Goal: Information Seeking & Learning: Learn about a topic

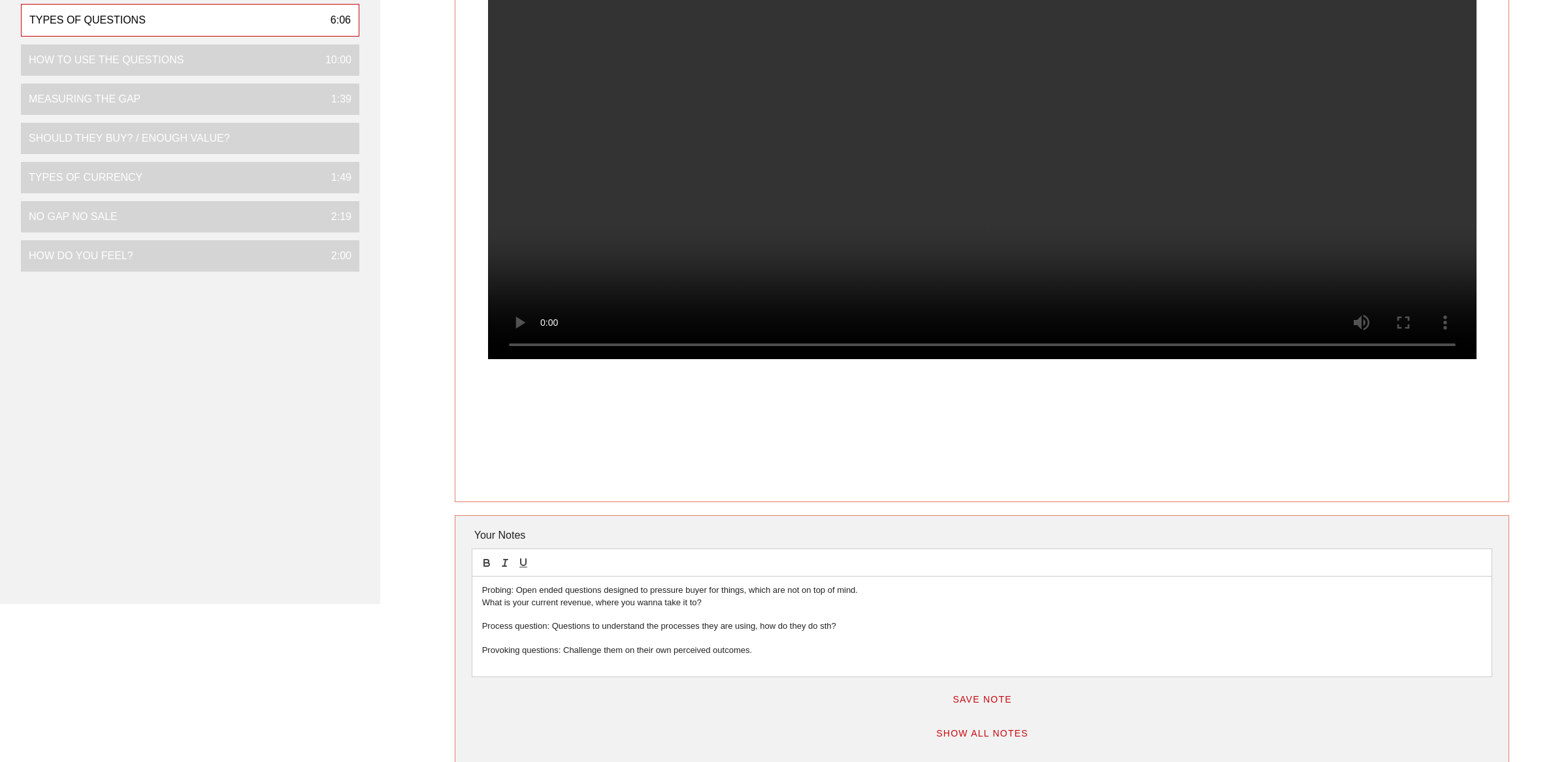
click at [722, 216] on video at bounding box center [982, 112] width 988 height 494
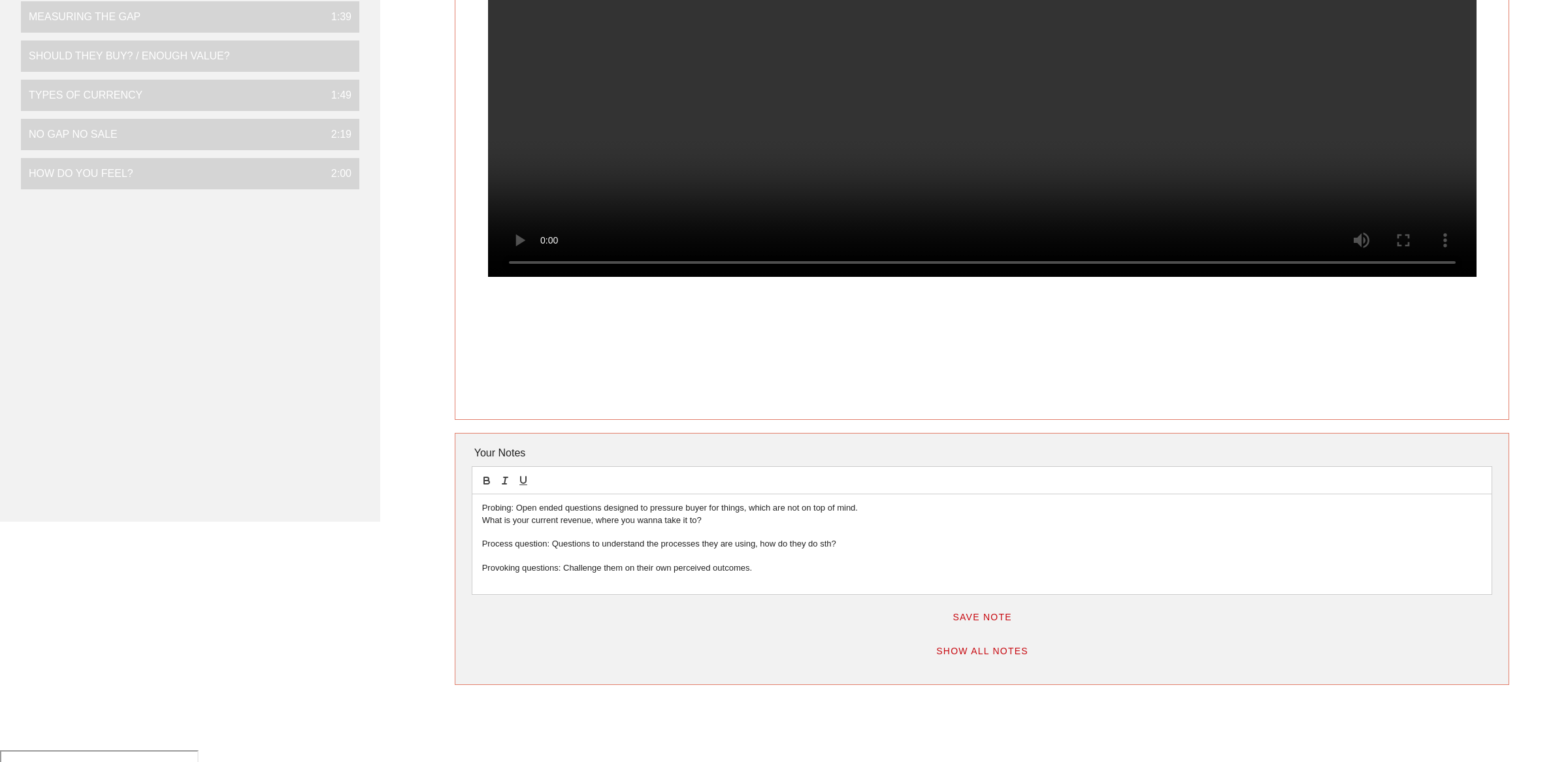
scroll to position [315, 0]
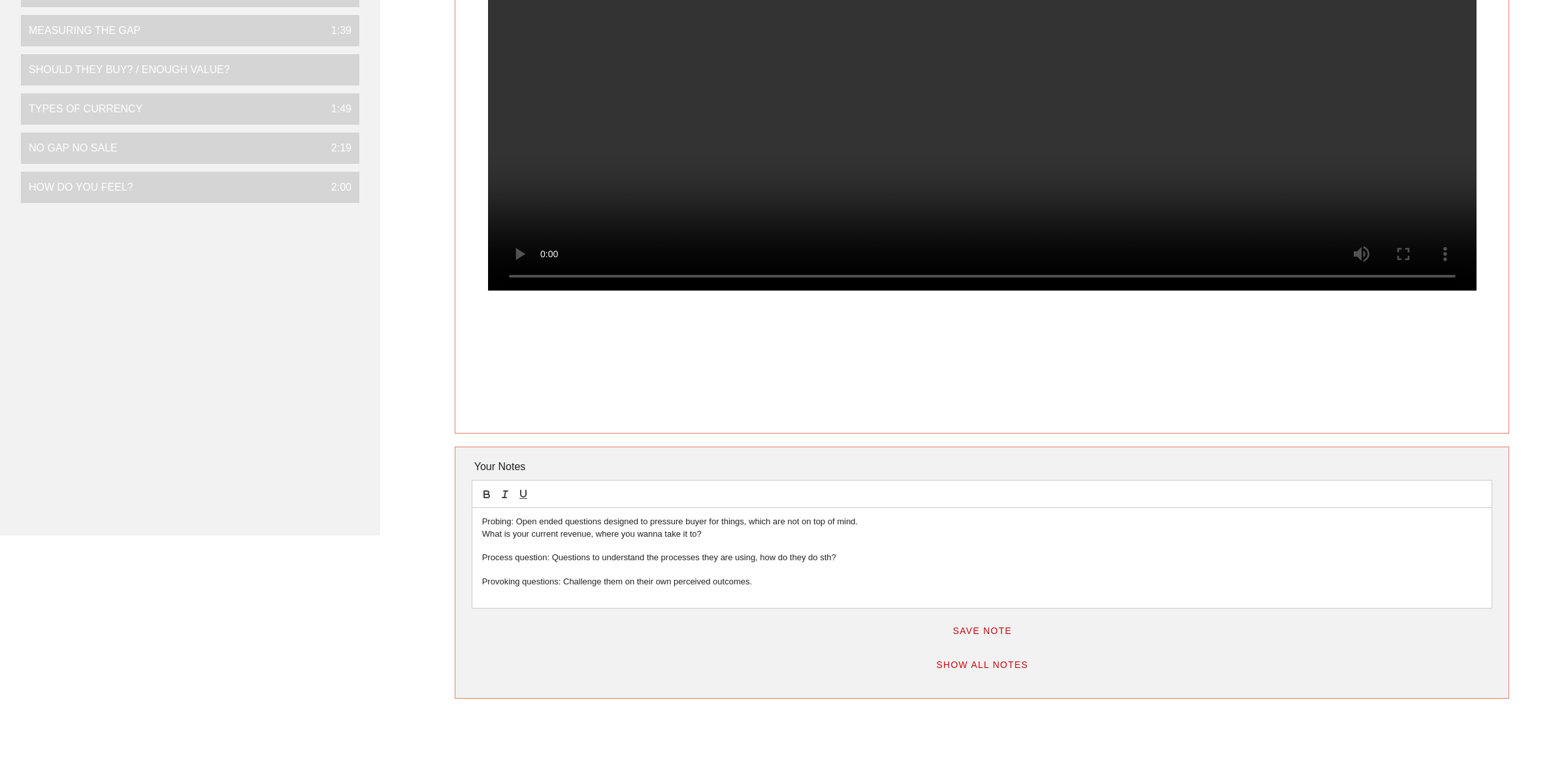
click at [753, 586] on p "Provoking questions: Challenge them on their own perceived outcomes." at bounding box center [983, 581] width 1000 height 12
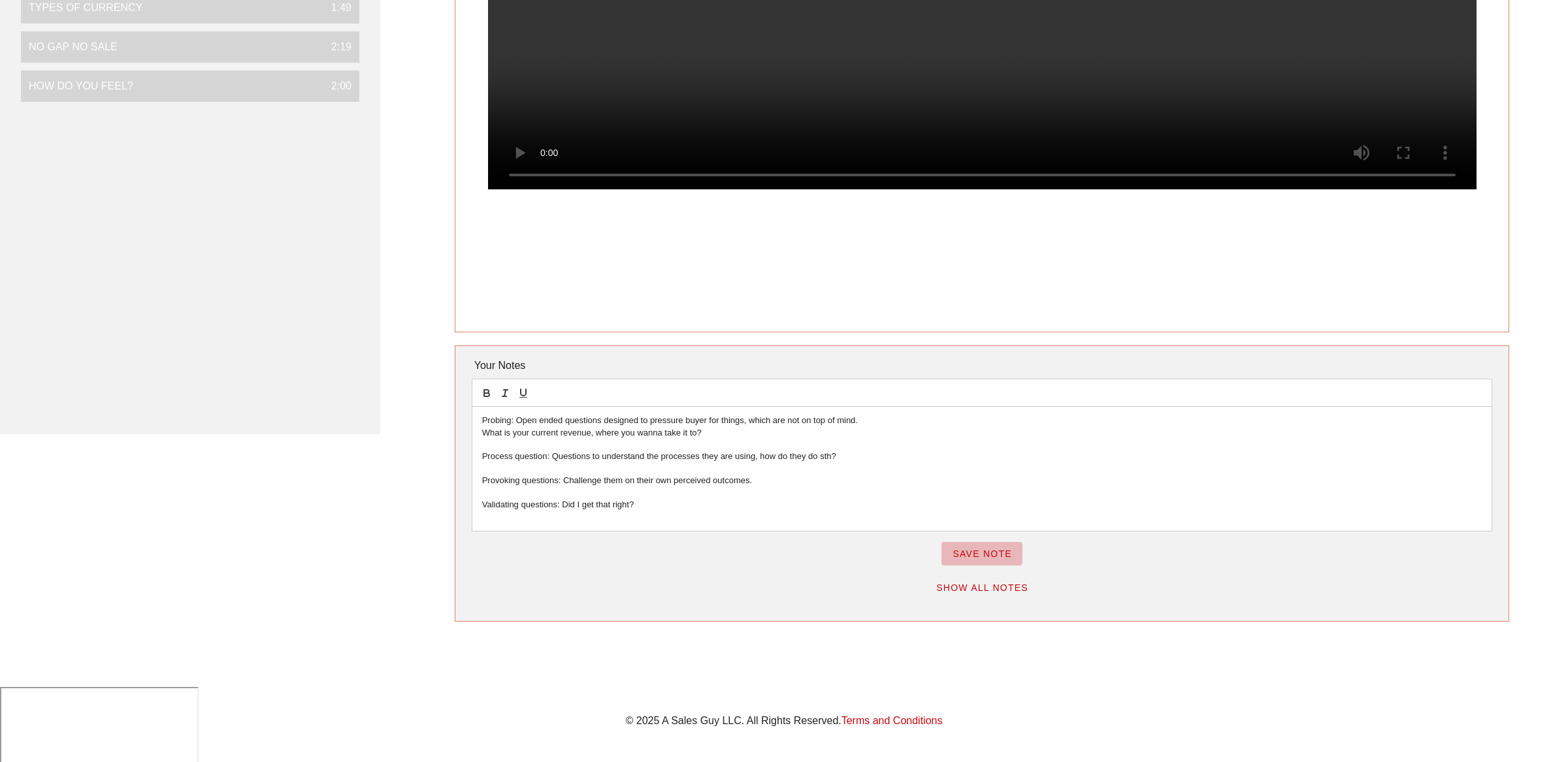
click at [974, 550] on span "Save Note" at bounding box center [982, 554] width 60 height 11
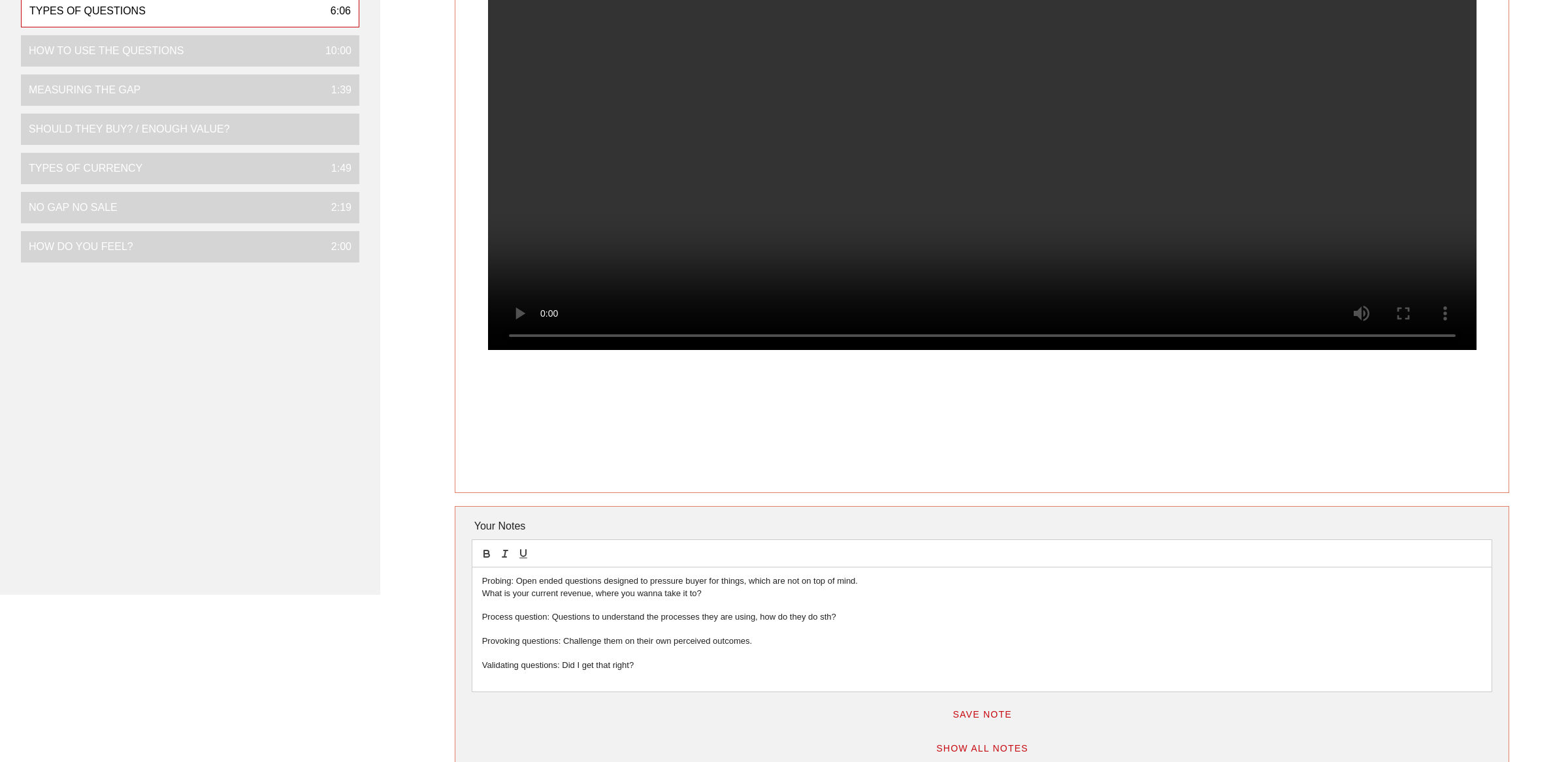
scroll to position [138, 0]
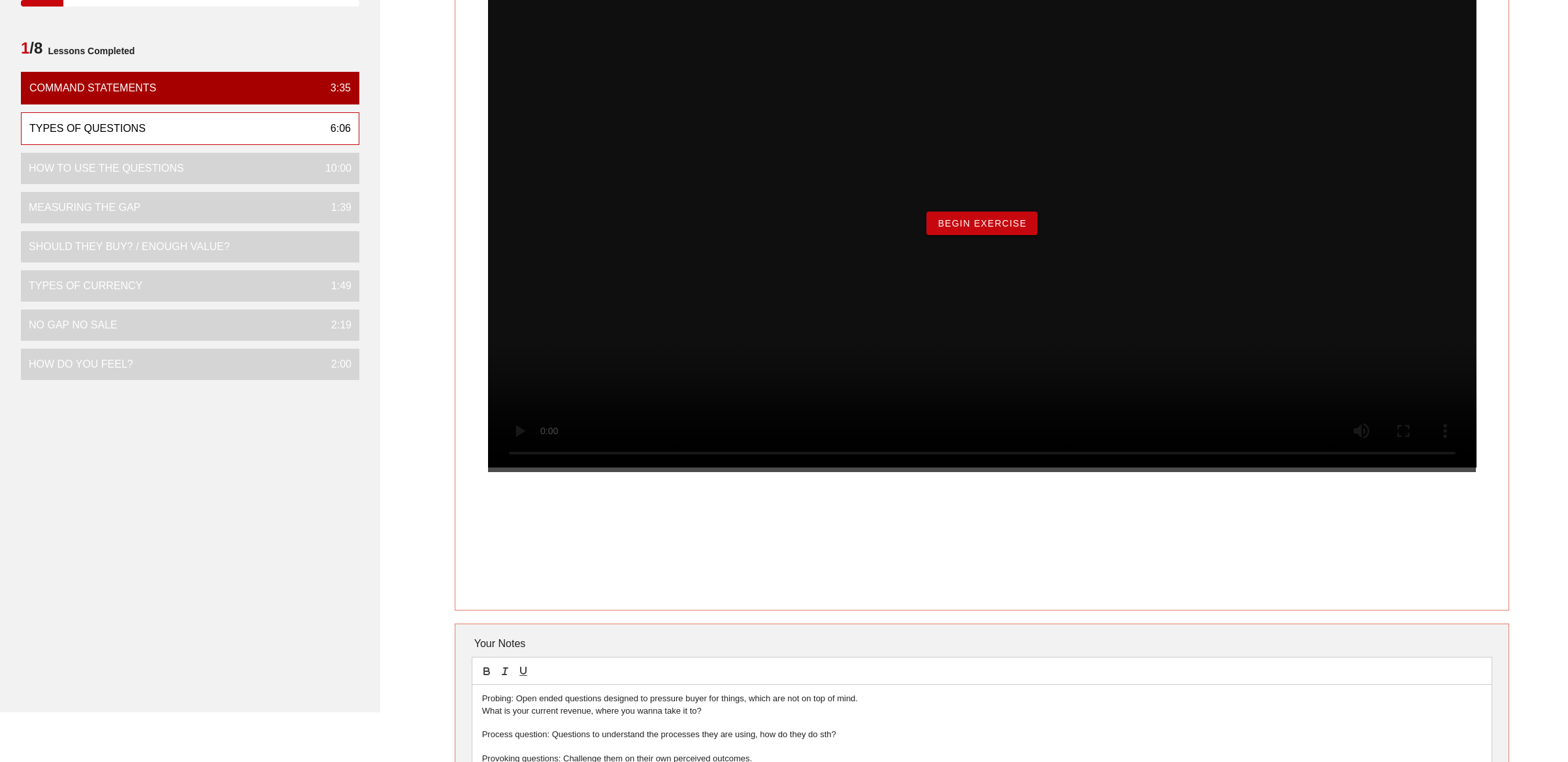
click at [995, 228] on span "Begin Exercise" at bounding box center [981, 223] width 89 height 11
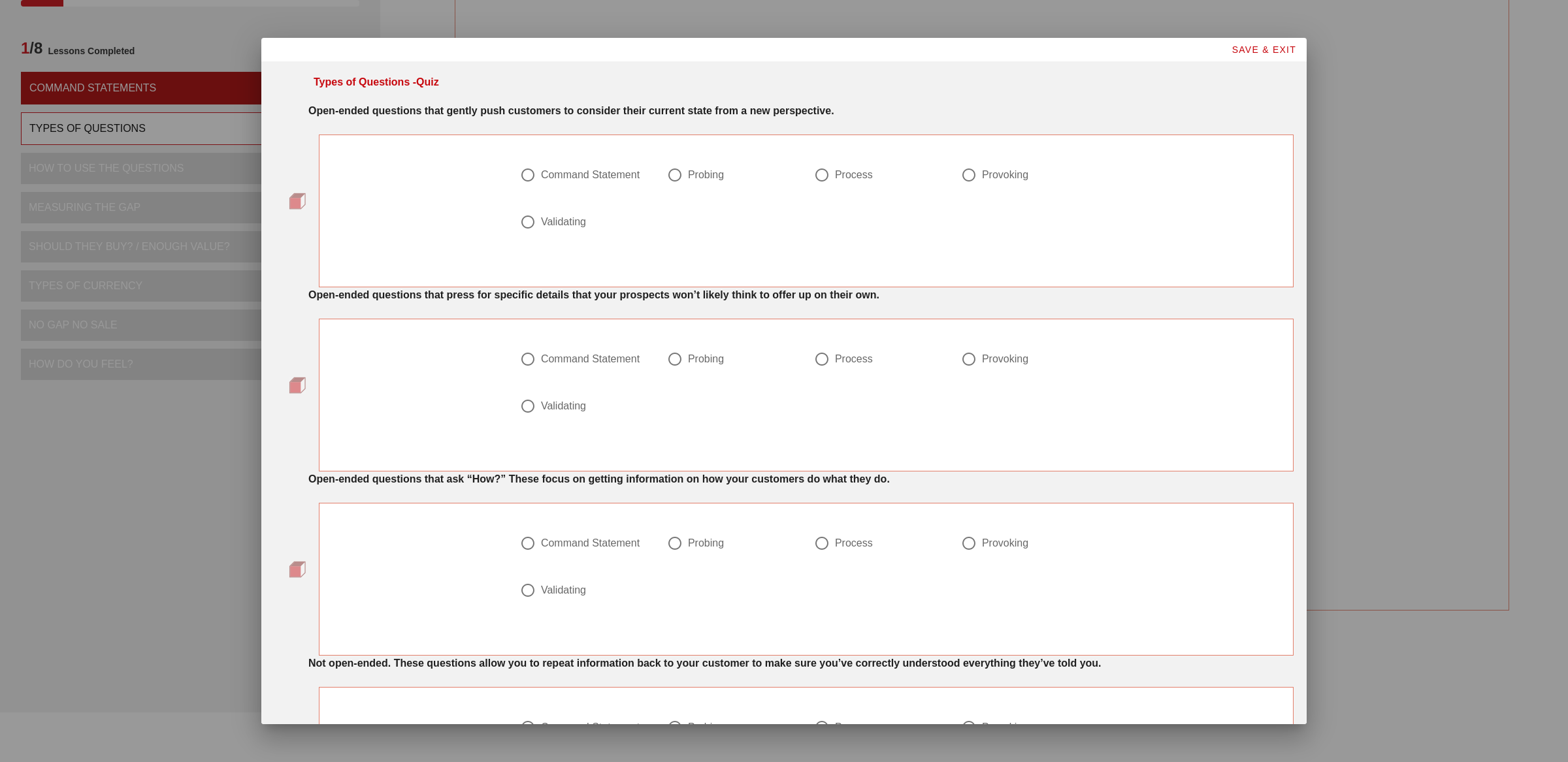
scroll to position [0, 0]
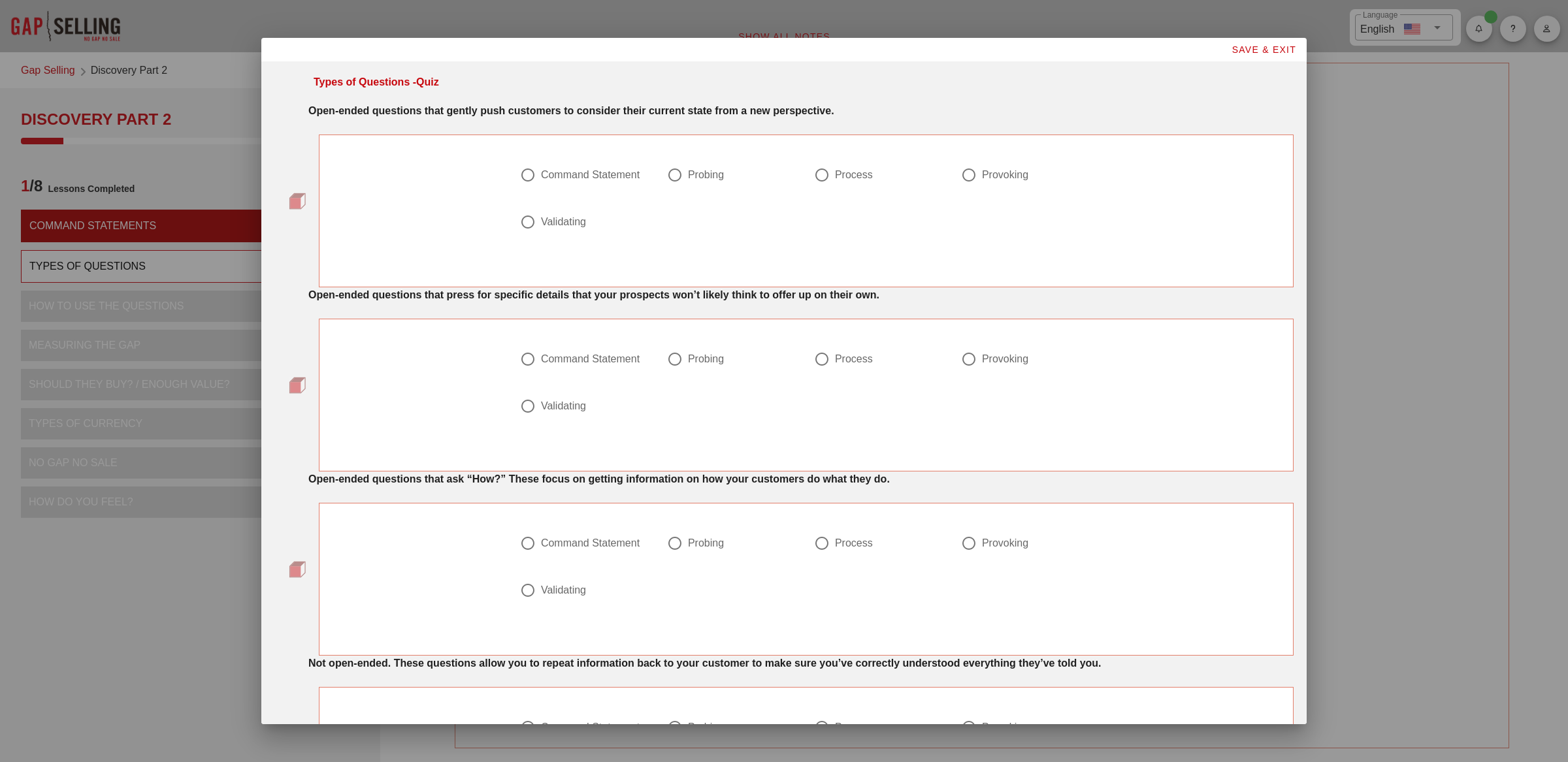
click at [397, 111] on strong "Open-ended questions that gently push customers to consider their current state…" at bounding box center [571, 111] width 526 height 12
click at [676, 113] on strong "Open-ended questions that gently push customers to consider their current state…" at bounding box center [571, 111] width 526 height 12
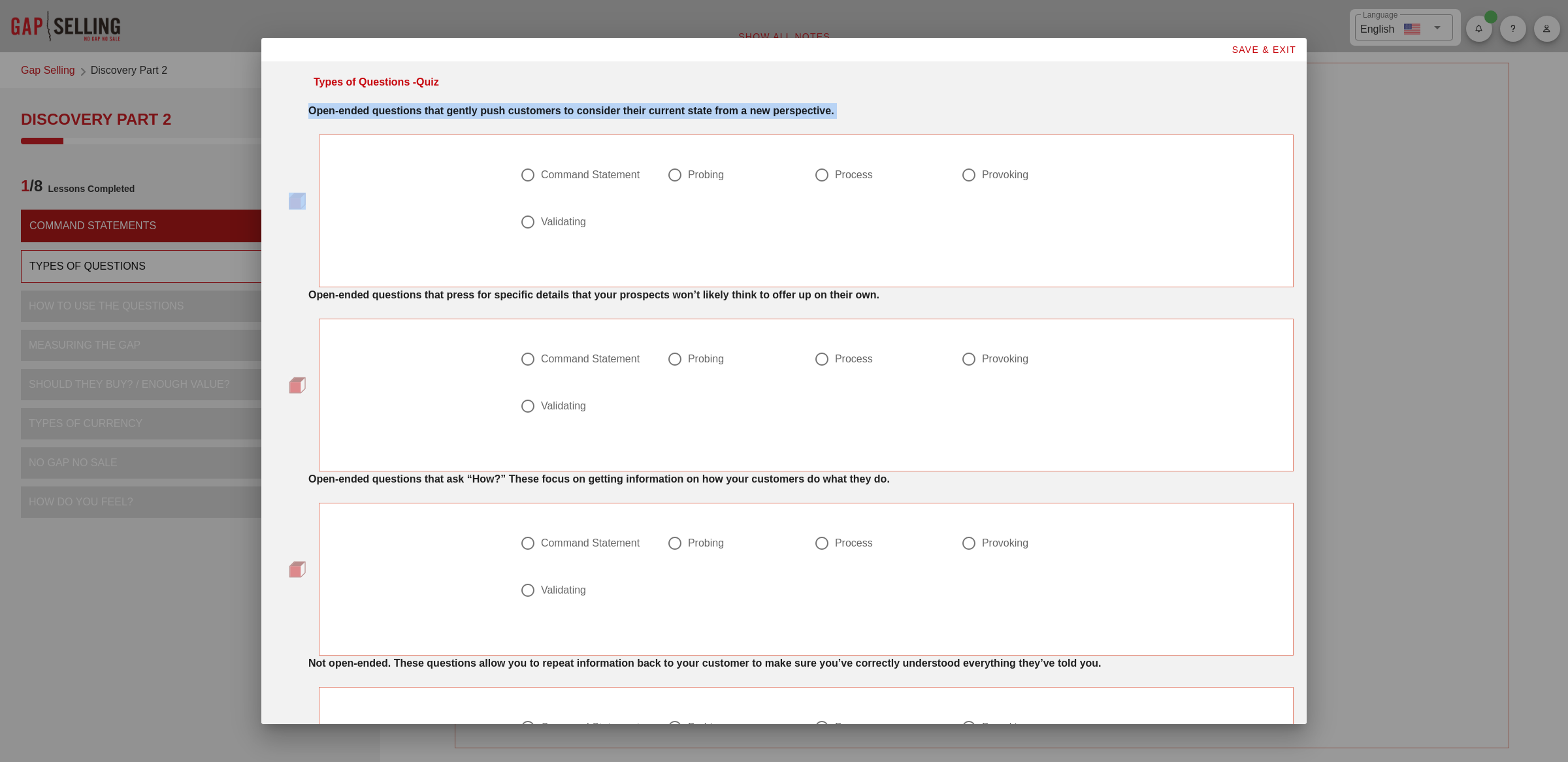
click at [676, 113] on strong "Open-ended questions that gently push customers to consider their current state…" at bounding box center [571, 111] width 526 height 12
click at [529, 222] on div at bounding box center [528, 221] width 22 height 22
radio input "true"
click at [971, 173] on div at bounding box center [969, 174] width 22 height 22
radio input "true"
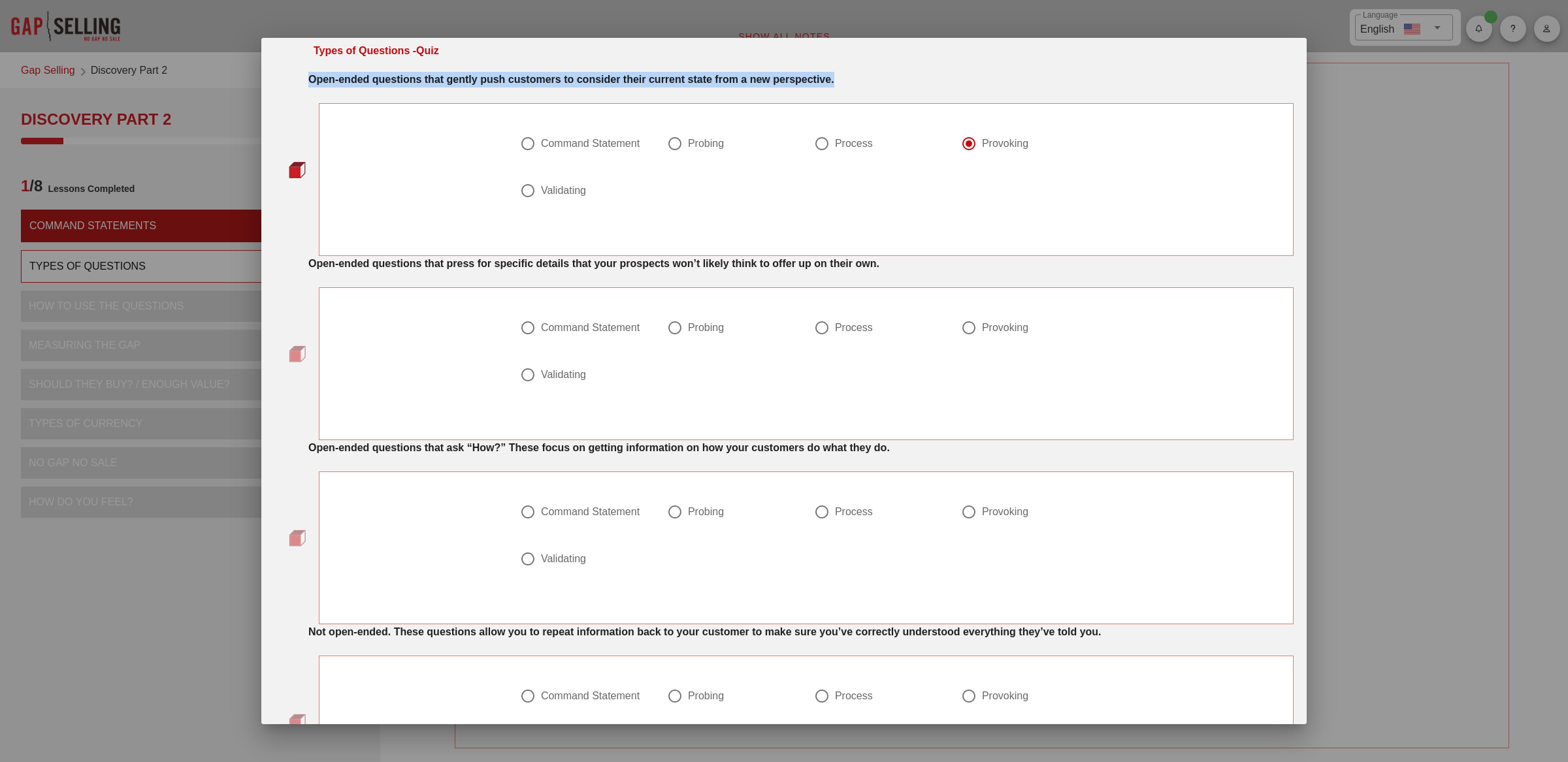
scroll to position [381, 0]
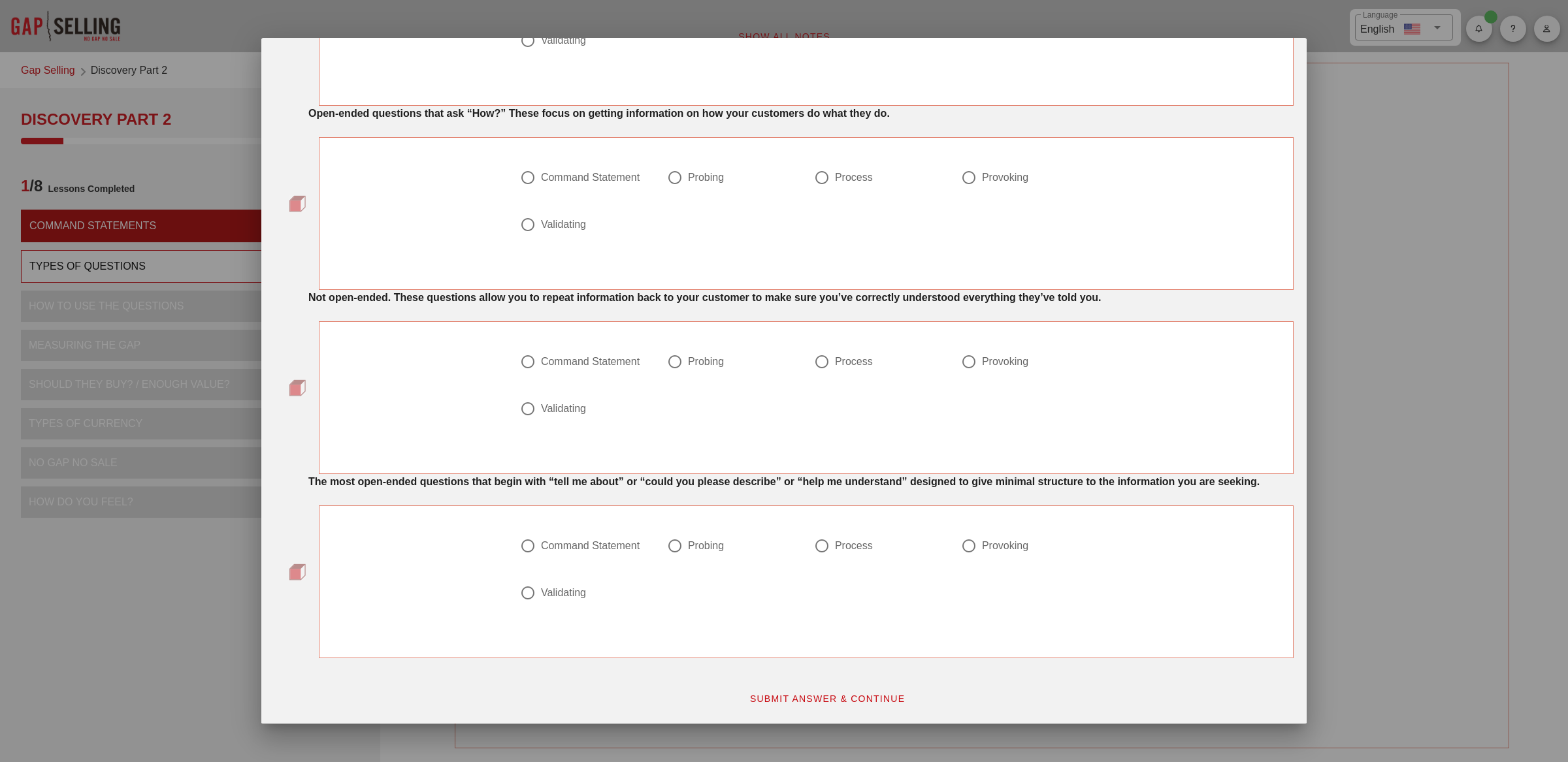
click at [369, 476] on strong "The most open-ended questions that begin with “tell me about” or “could you ple…" at bounding box center [784, 481] width 951 height 12
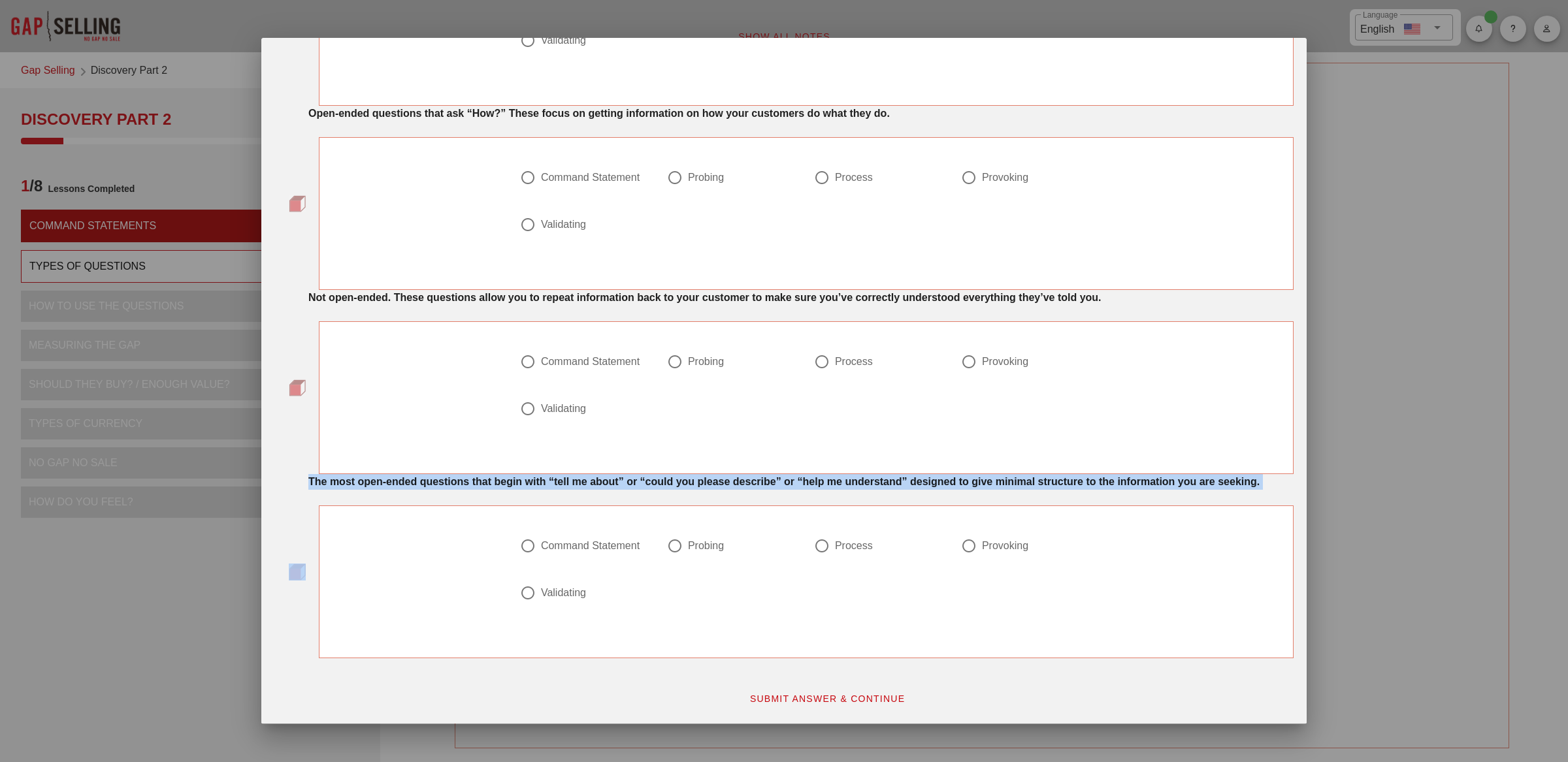
click at [369, 476] on strong "The most open-ended questions that begin with “tell me about” or “could you ple…" at bounding box center [784, 481] width 951 height 12
click at [520, 476] on strong "The most open-ended questions that begin with “tell me about” or “could you ple…" at bounding box center [784, 481] width 951 height 12
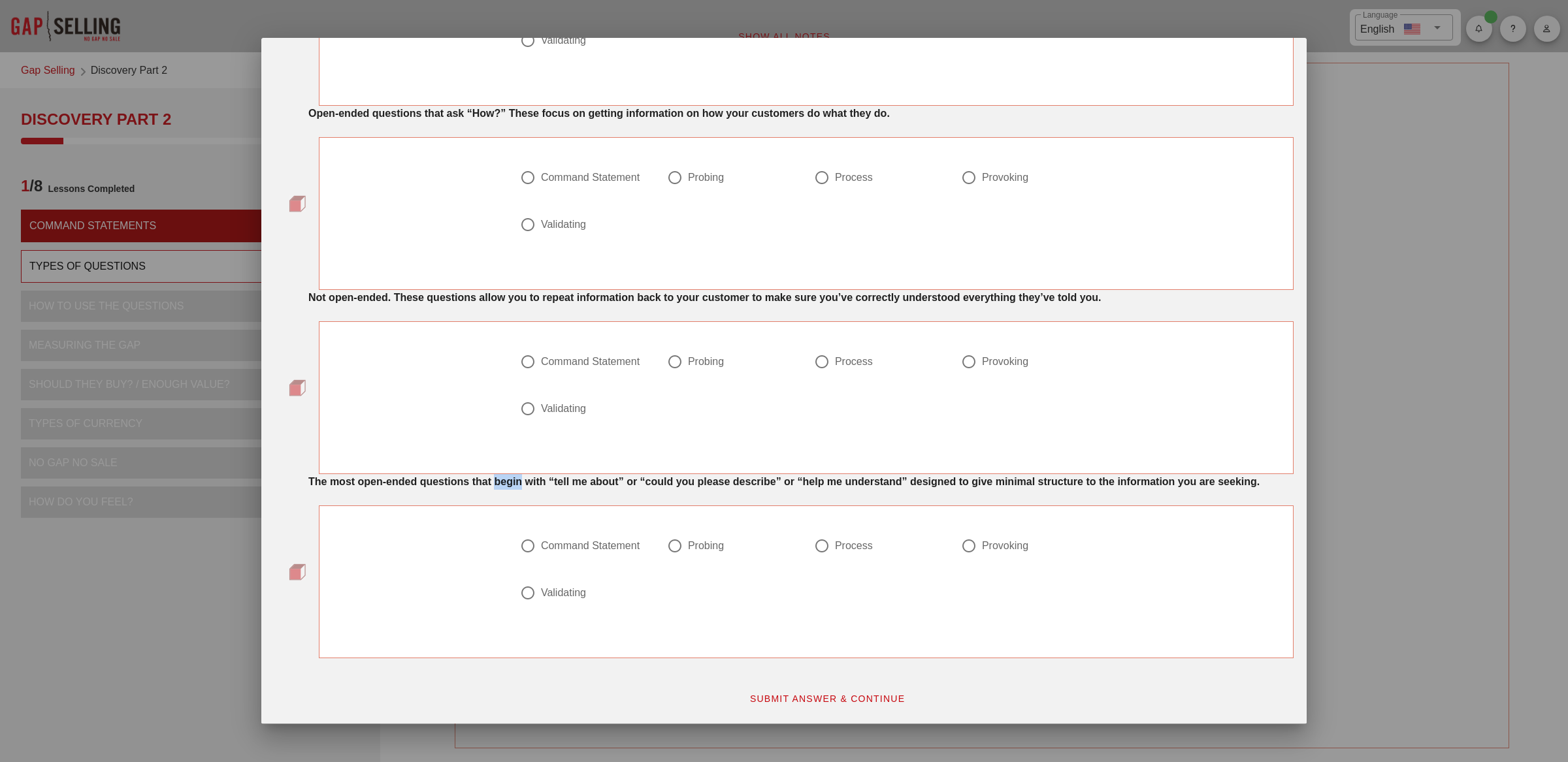
click at [520, 476] on strong "The most open-ended questions that begin with “tell me about” or “could you ple…" at bounding box center [784, 481] width 951 height 12
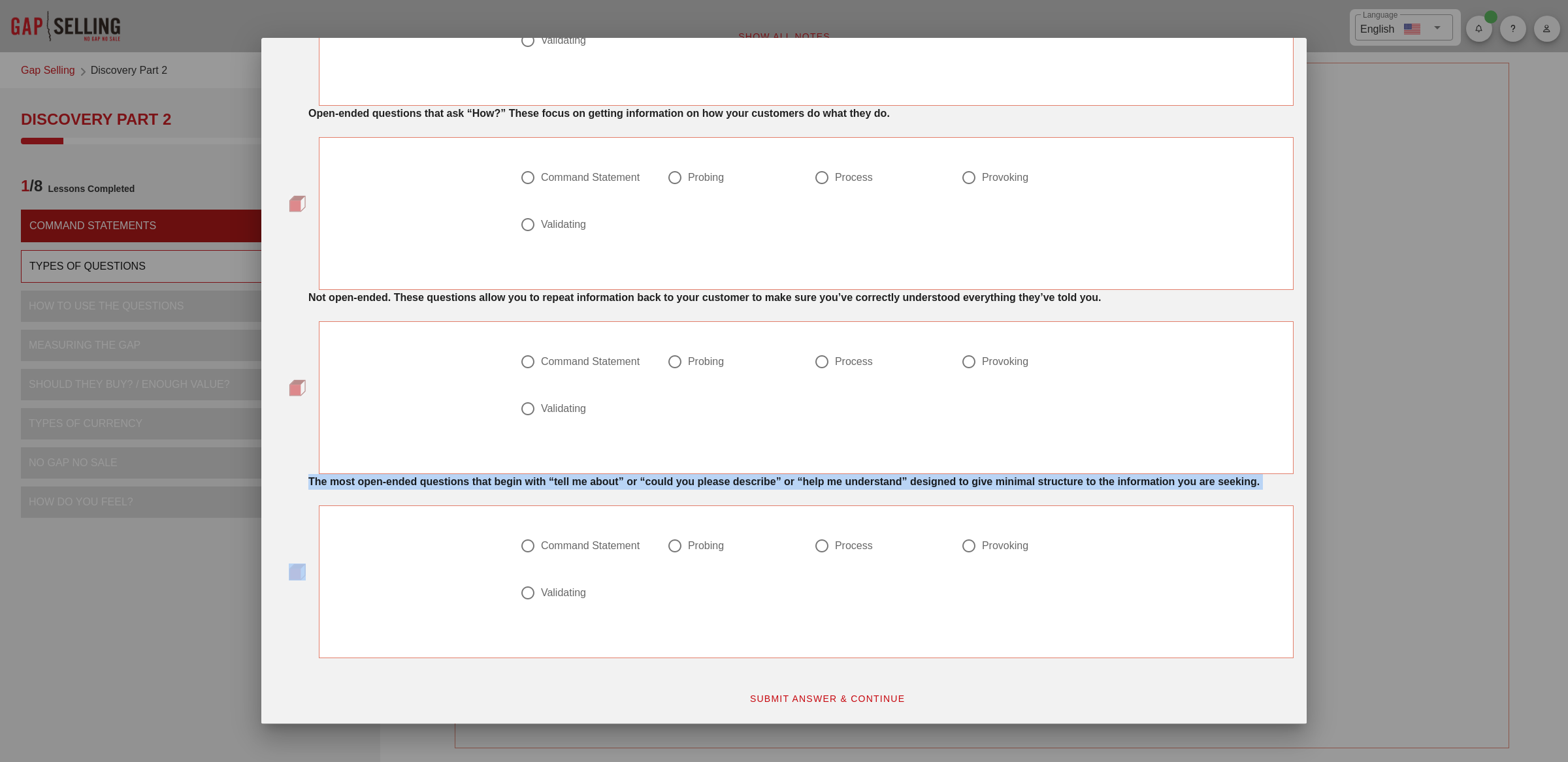
click at [520, 476] on strong "The most open-ended questions that begin with “tell me about” or “could you ple…" at bounding box center [784, 481] width 951 height 12
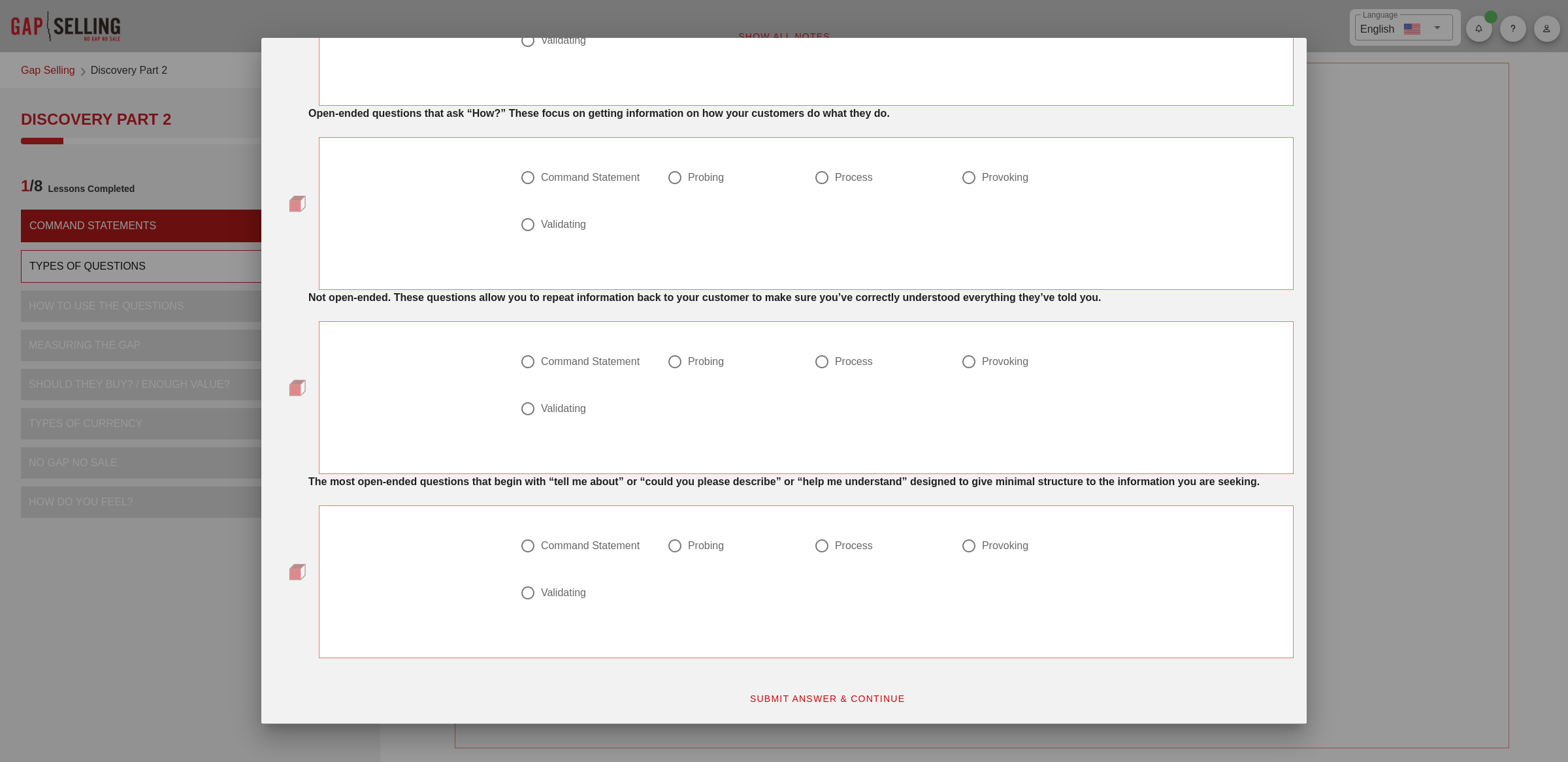
click at [763, 466] on div "The most open-ended questions that begin with “tell me about” or “could you ple…" at bounding box center [800, 480] width 1000 height 27
click at [769, 476] on strong "The most open-ended questions that begin with “tell me about” or “could you ple…" at bounding box center [784, 481] width 951 height 12
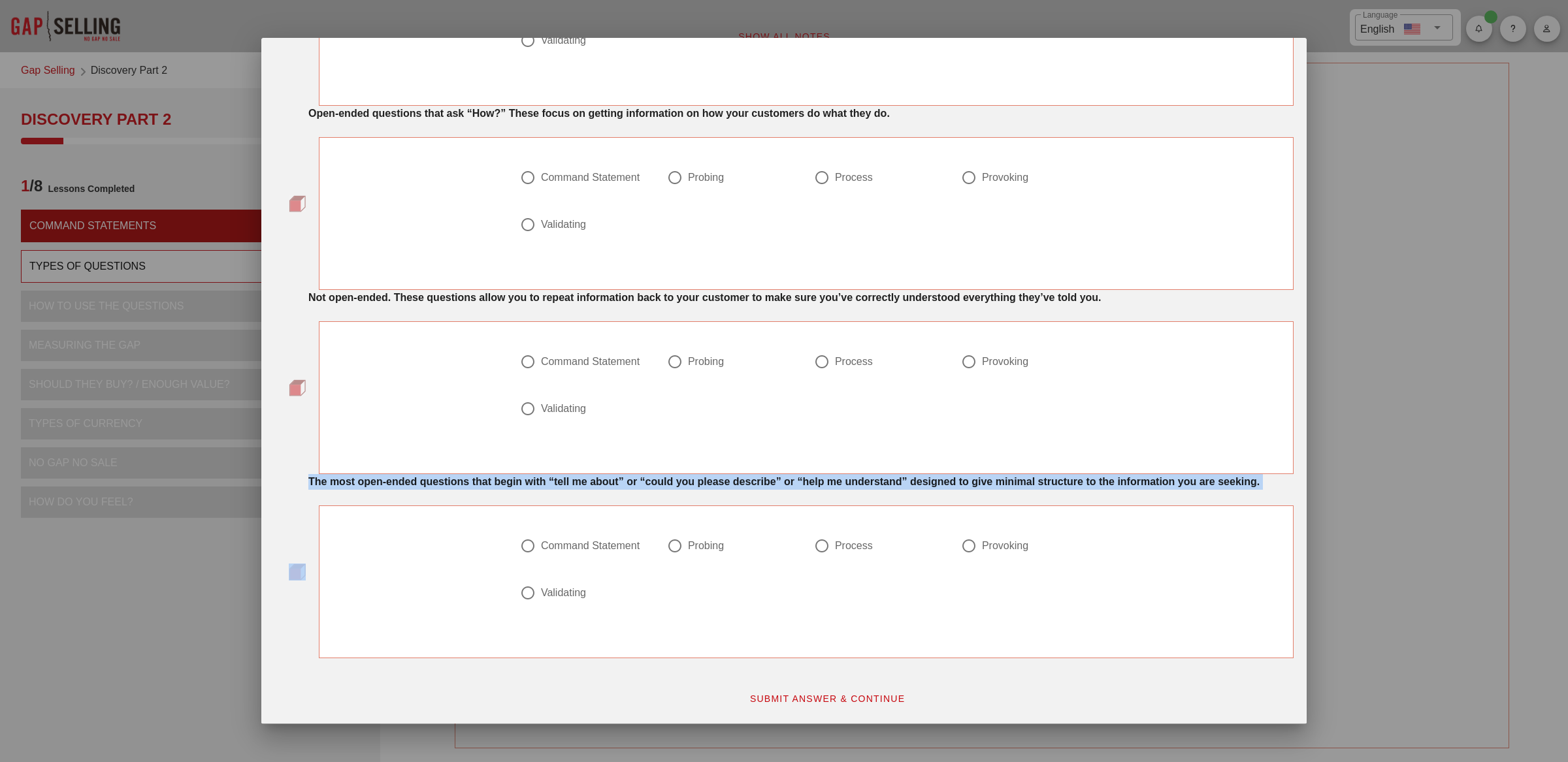
click at [769, 476] on strong "The most open-ended questions that begin with “tell me about” or “could you ple…" at bounding box center [784, 481] width 951 height 12
click at [670, 550] on div at bounding box center [675, 545] width 22 height 22
radio input "true"
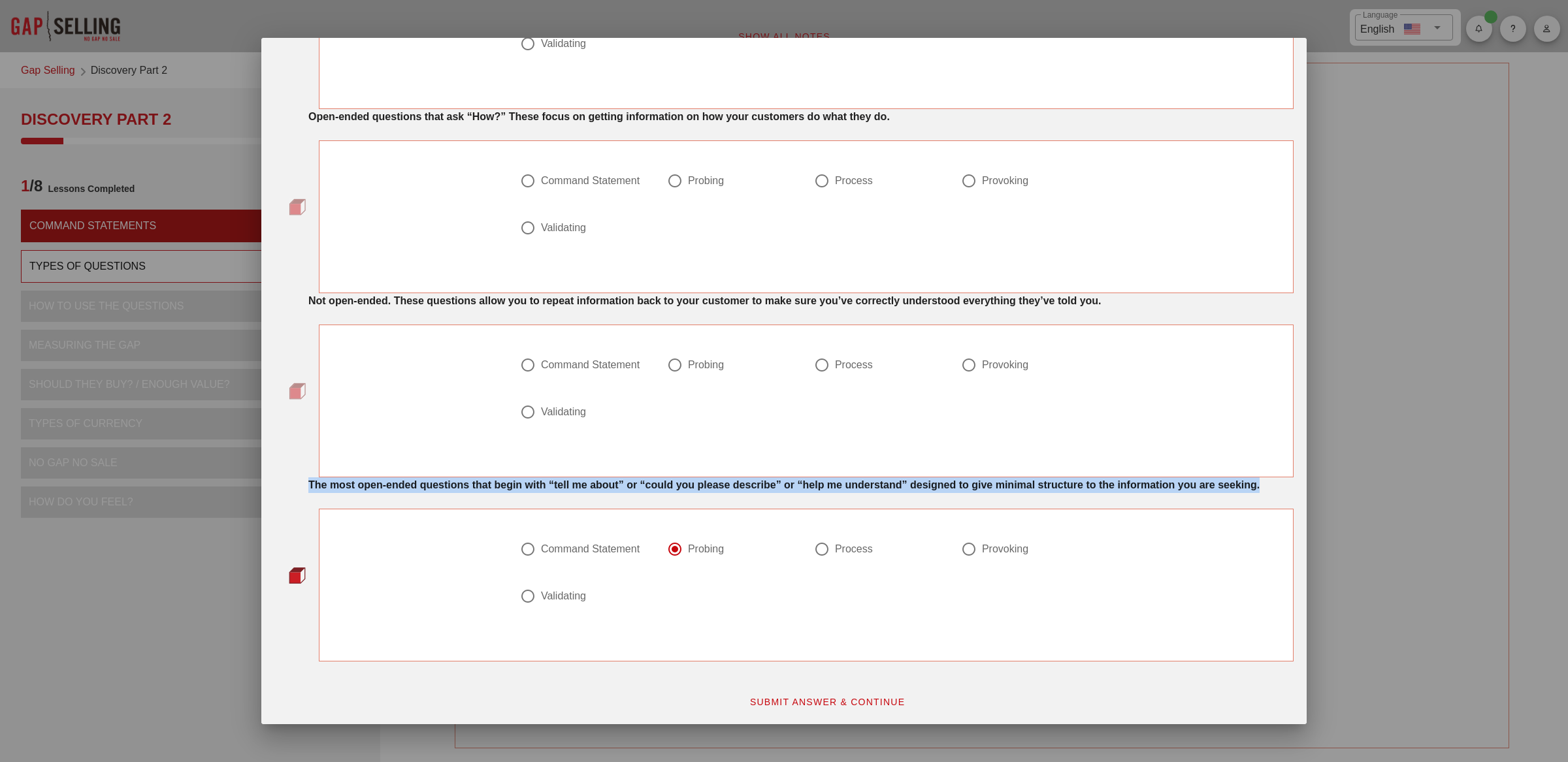
scroll to position [358, 0]
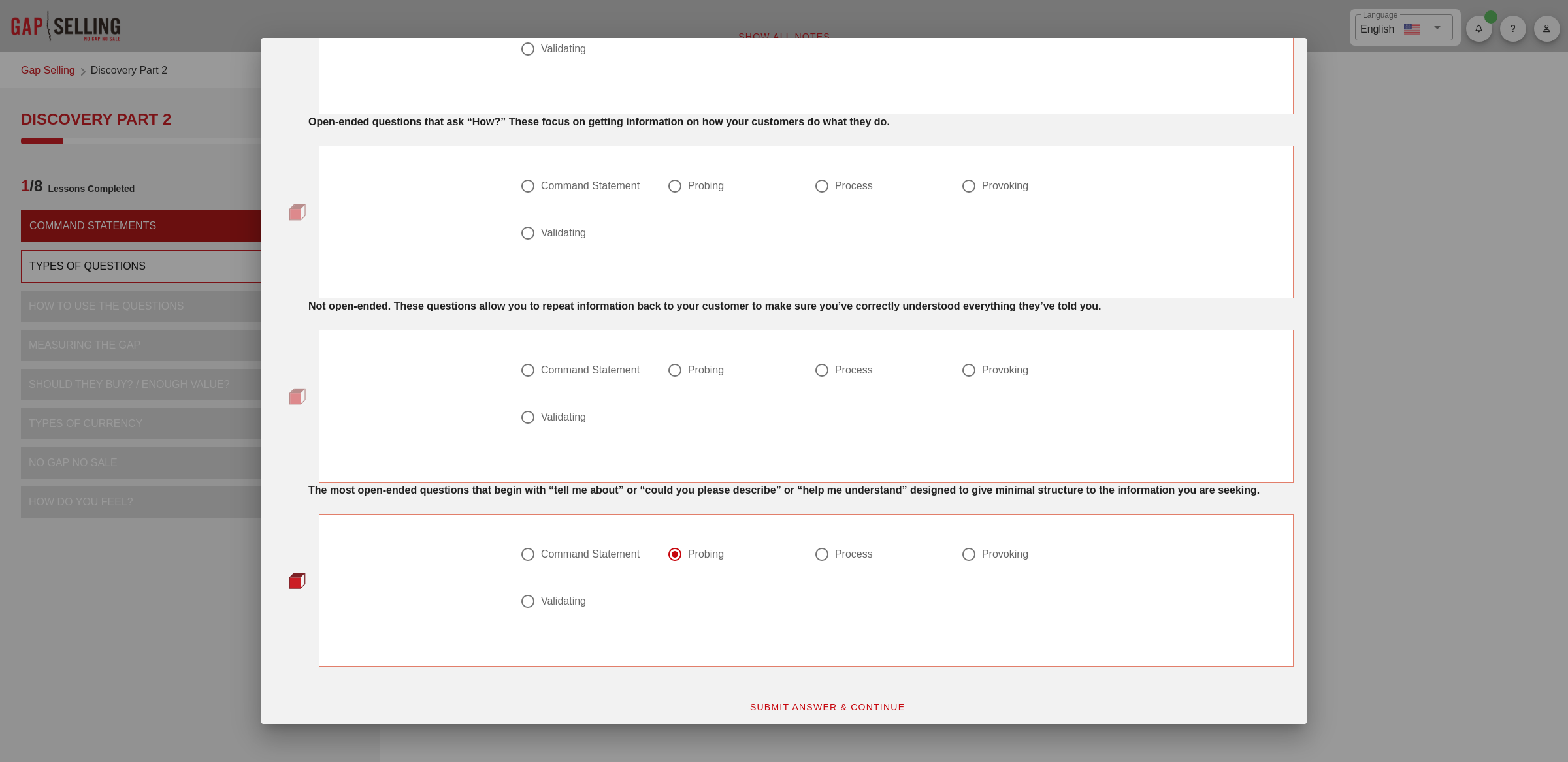
click at [485, 312] on div "Not open-ended. These questions allow you to repeat information back to your cu…" at bounding box center [800, 306] width 985 height 16
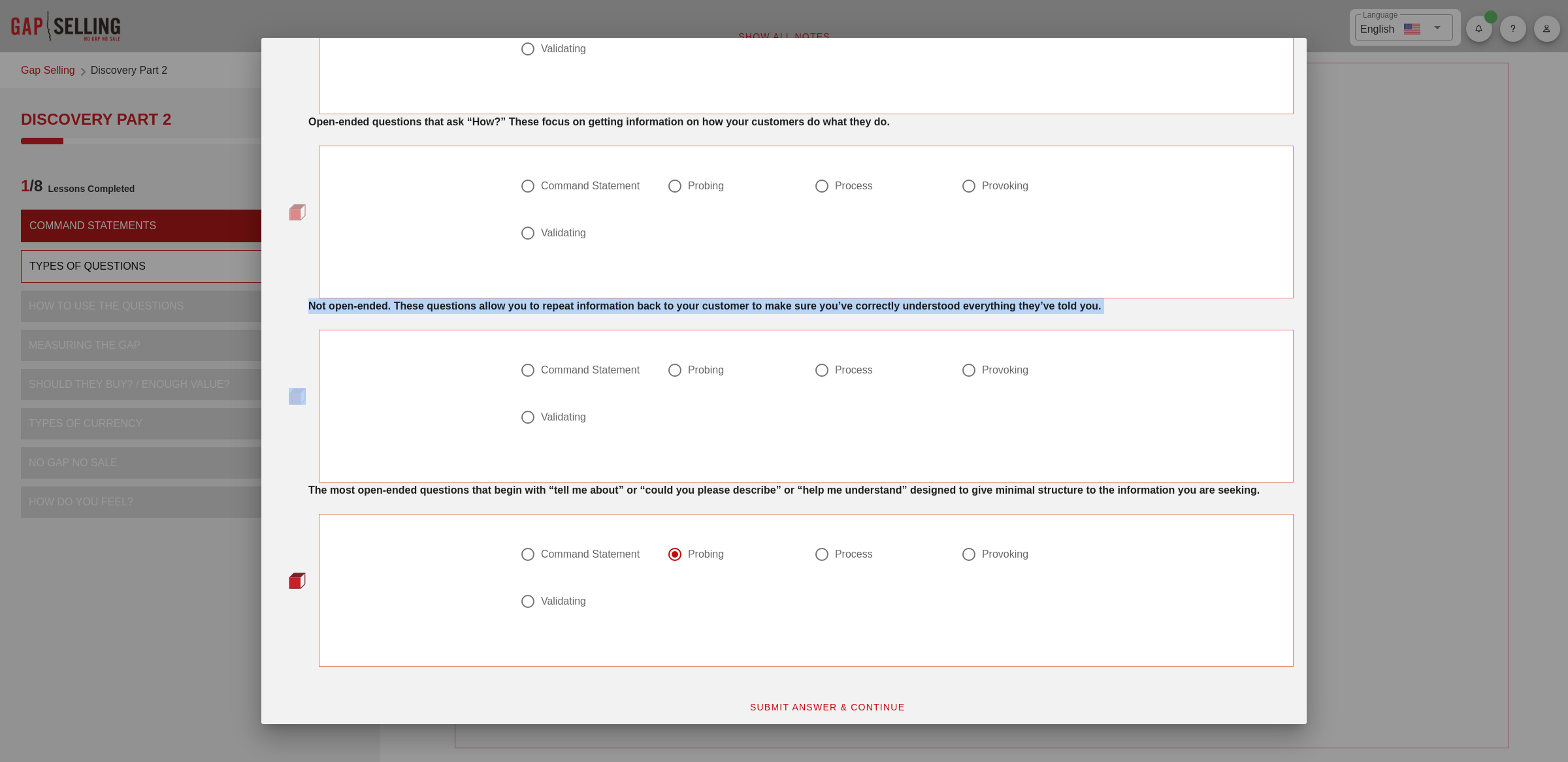
click at [485, 312] on div "Not open-ended. These questions allow you to repeat information back to your cu…" at bounding box center [800, 306] width 985 height 16
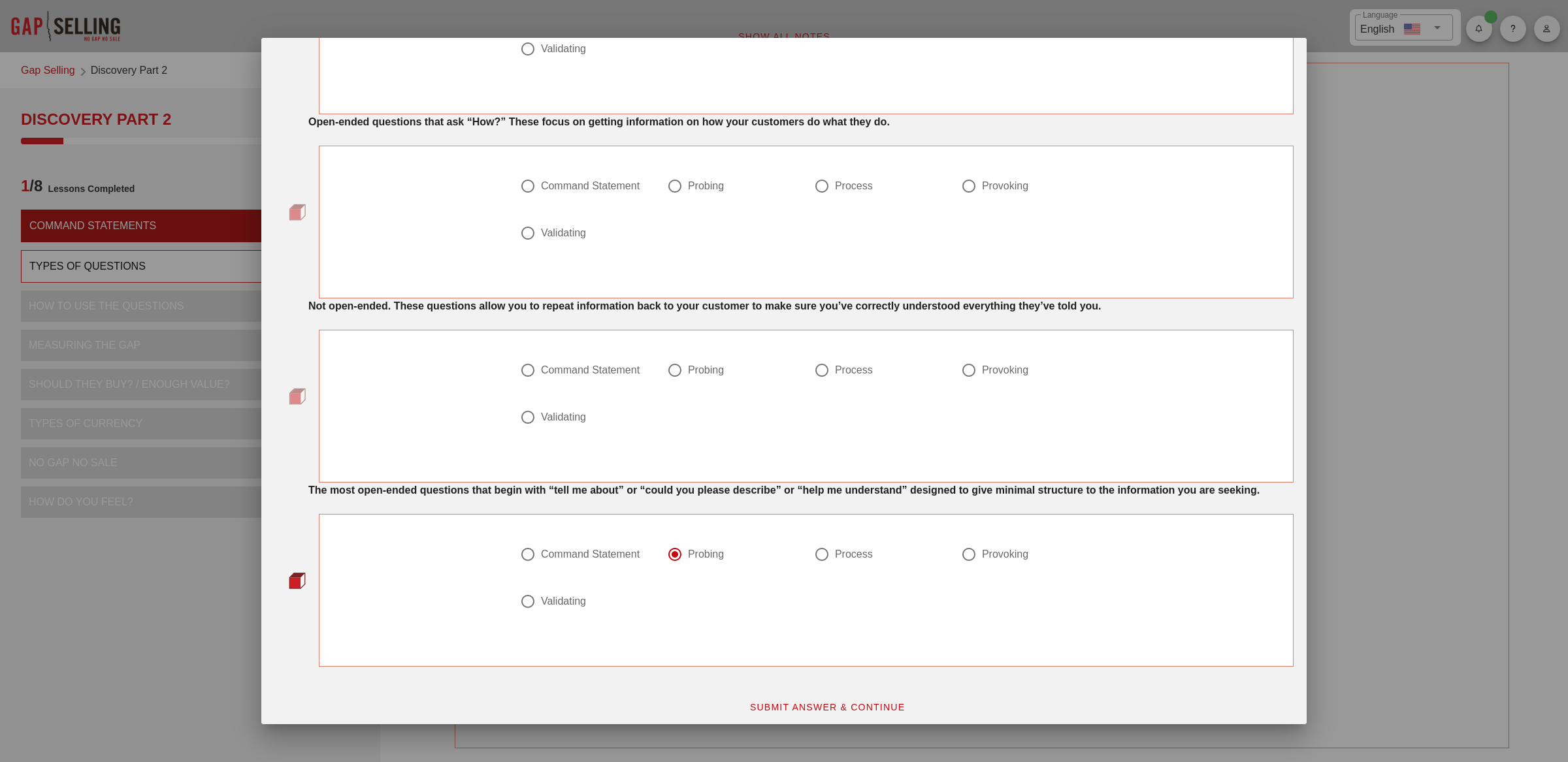
click at [467, 312] on strong "Not open-ended. These questions allow you to repeat information back to your cu…" at bounding box center [705, 305] width 793 height 12
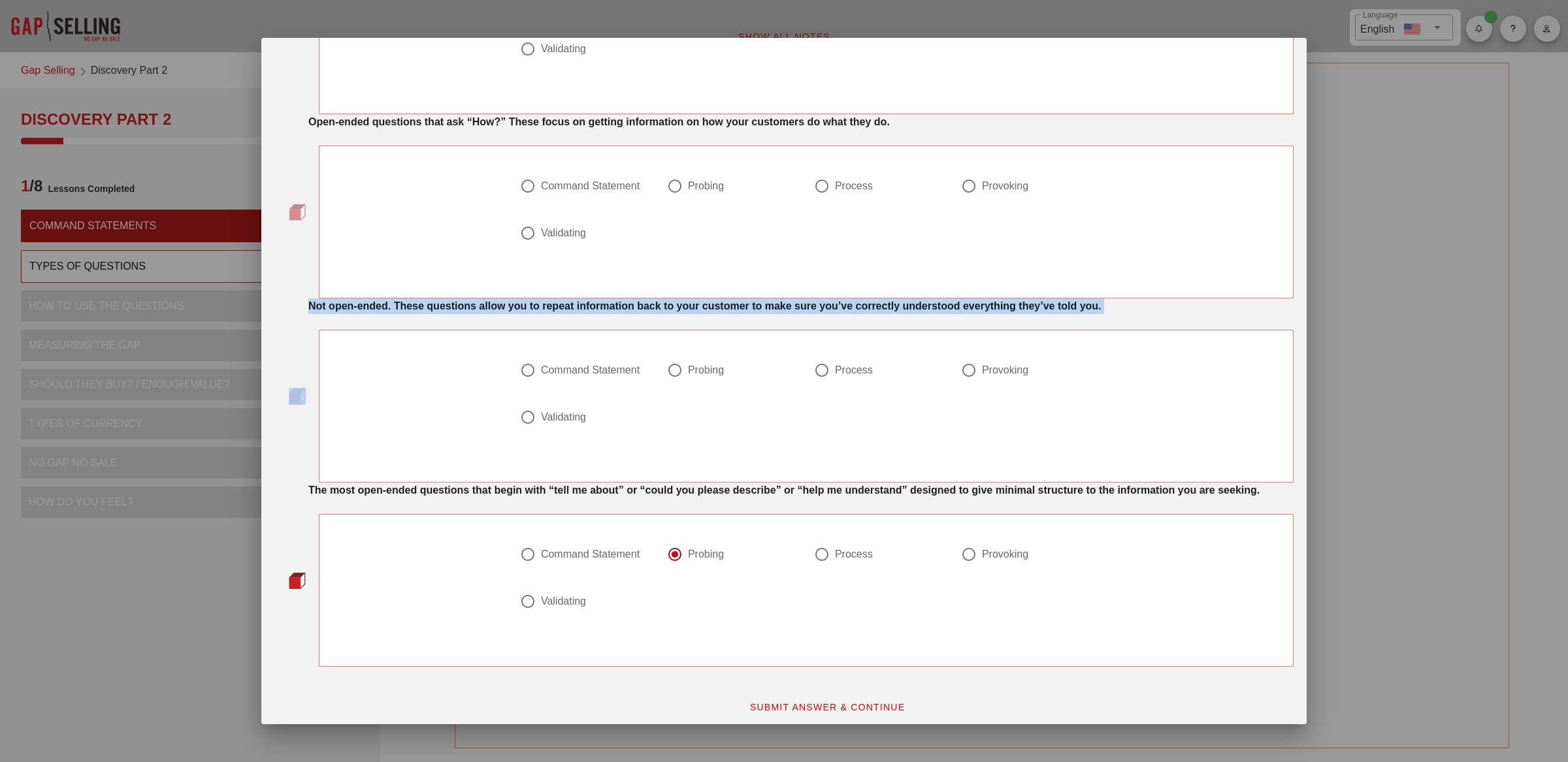
click at [467, 312] on strong "Not open-ended. These questions allow you to repeat information back to your cu…" at bounding box center [705, 305] width 793 height 12
click at [541, 415] on div "Validating" at bounding box center [563, 417] width 45 height 13
radio input "true"
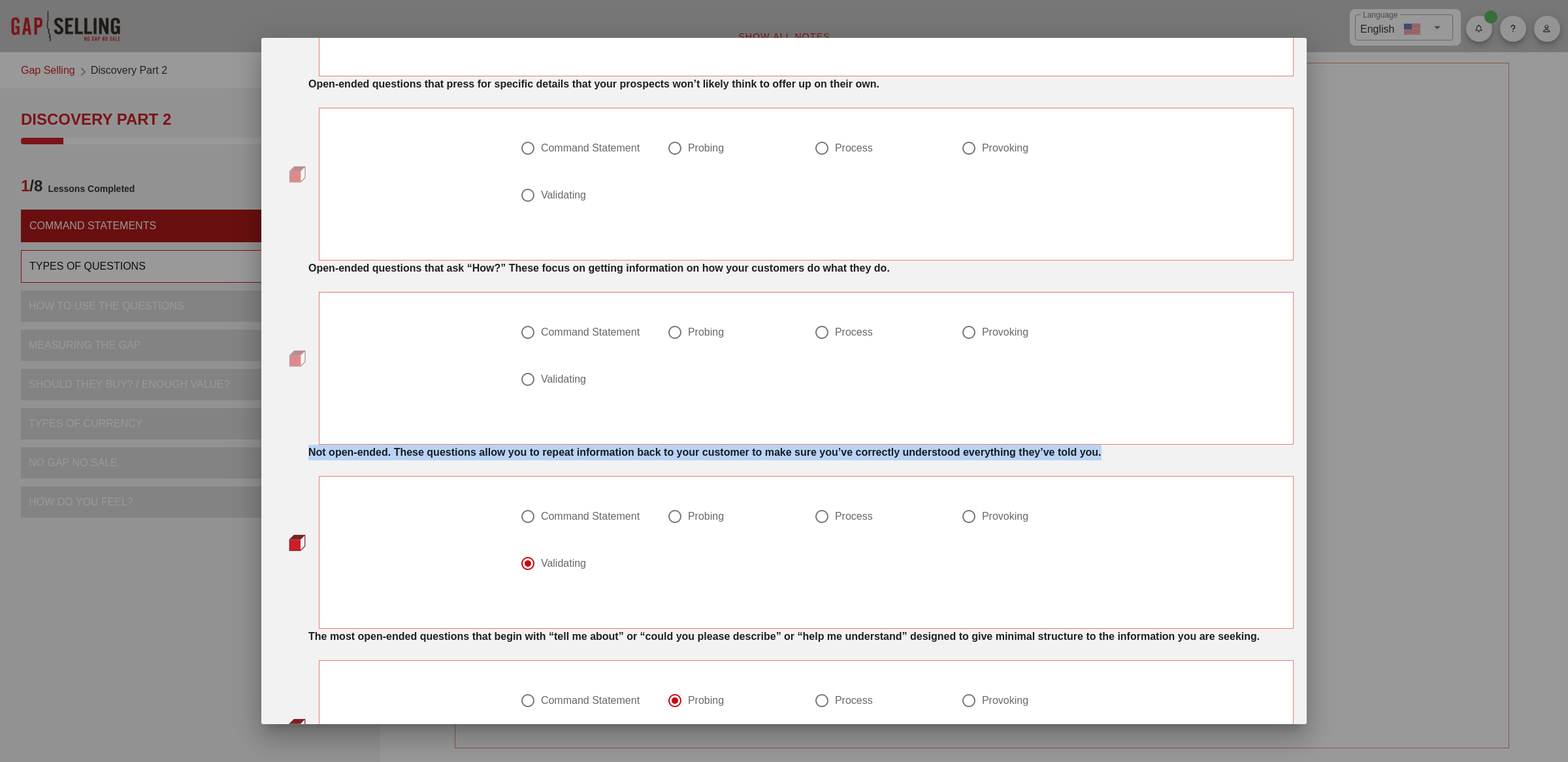
scroll to position [217, 0]
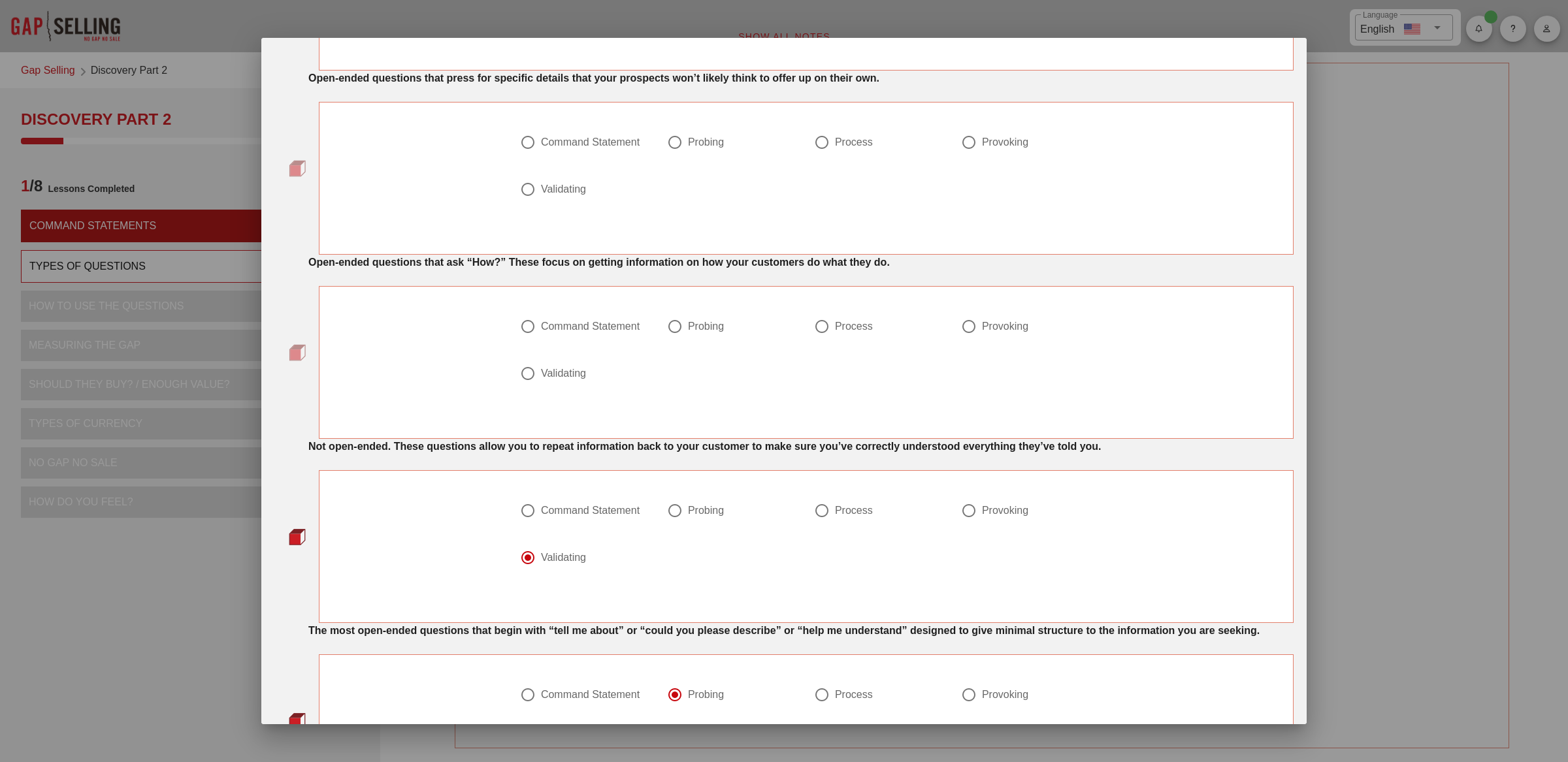
click at [431, 265] on strong "Open-ended questions that ask “How?” These focus on getting information on how …" at bounding box center [599, 262] width 582 height 12
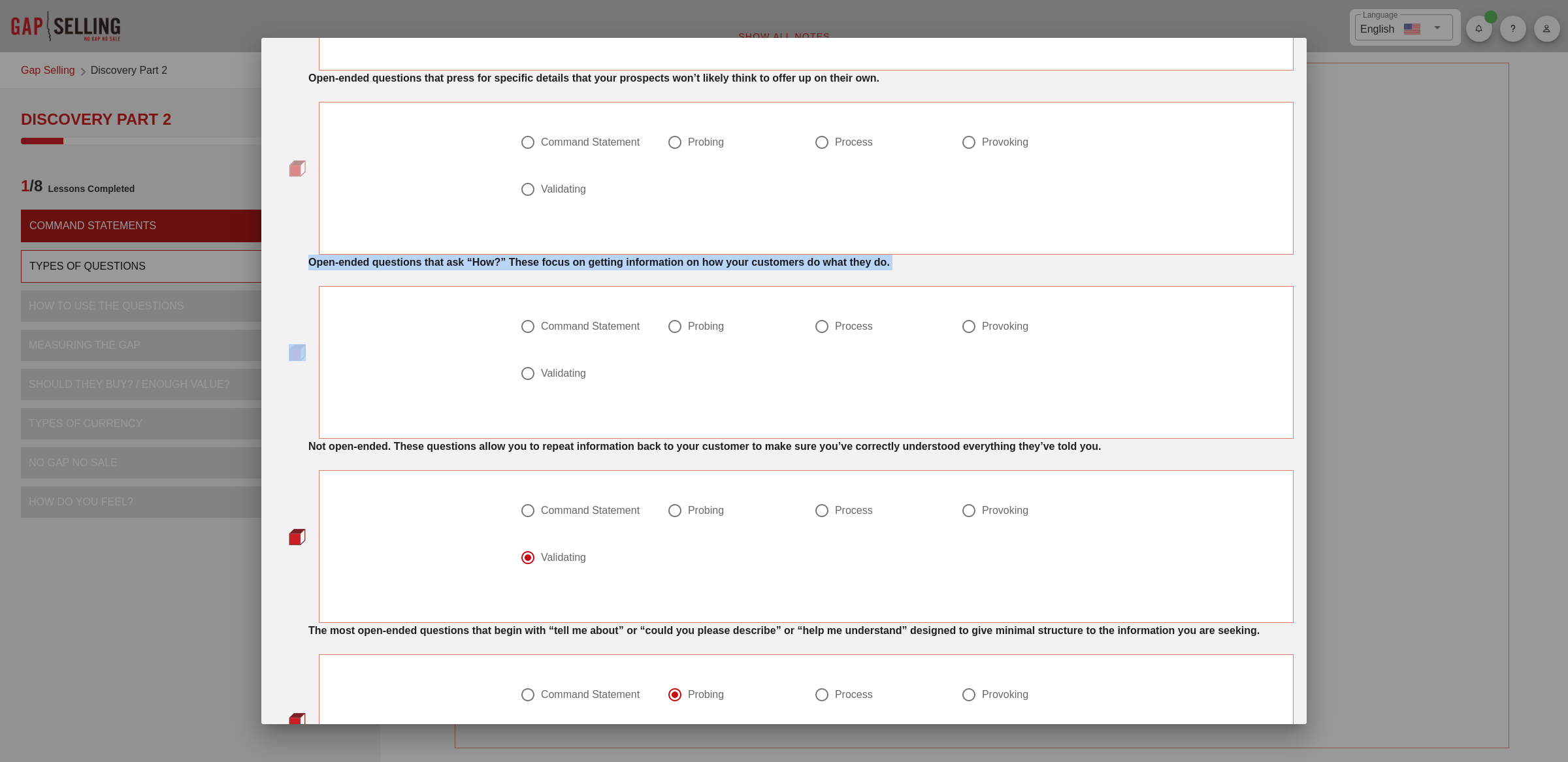
click at [431, 265] on strong "Open-ended questions that ask “How?” These focus on getting information on how …" at bounding box center [599, 262] width 582 height 12
click at [824, 326] on div at bounding box center [822, 326] width 22 height 22
radio input "true"
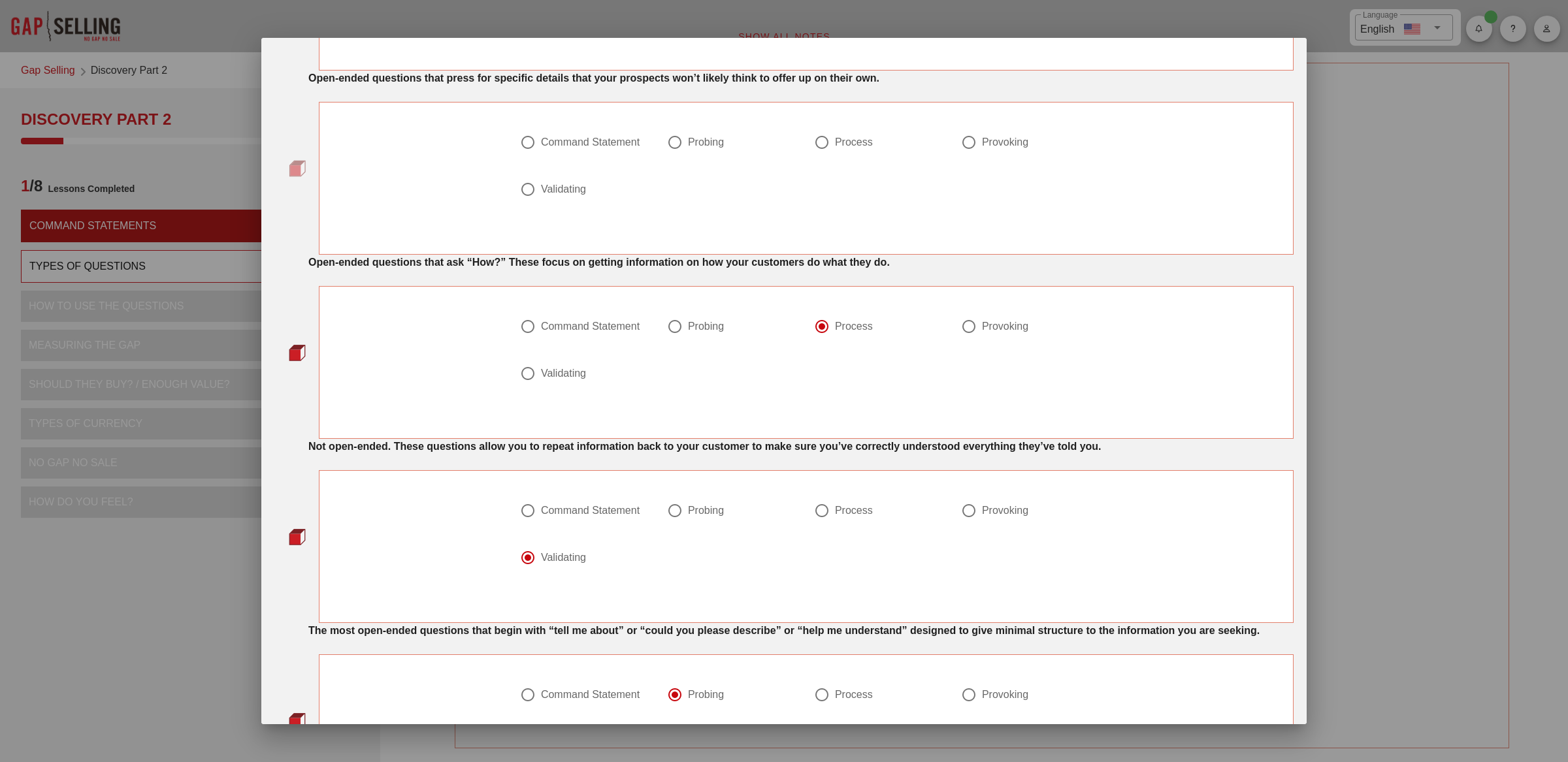
click at [690, 266] on strong "Open-ended questions that ask “How?” These focus on getting information on how …" at bounding box center [599, 262] width 582 height 12
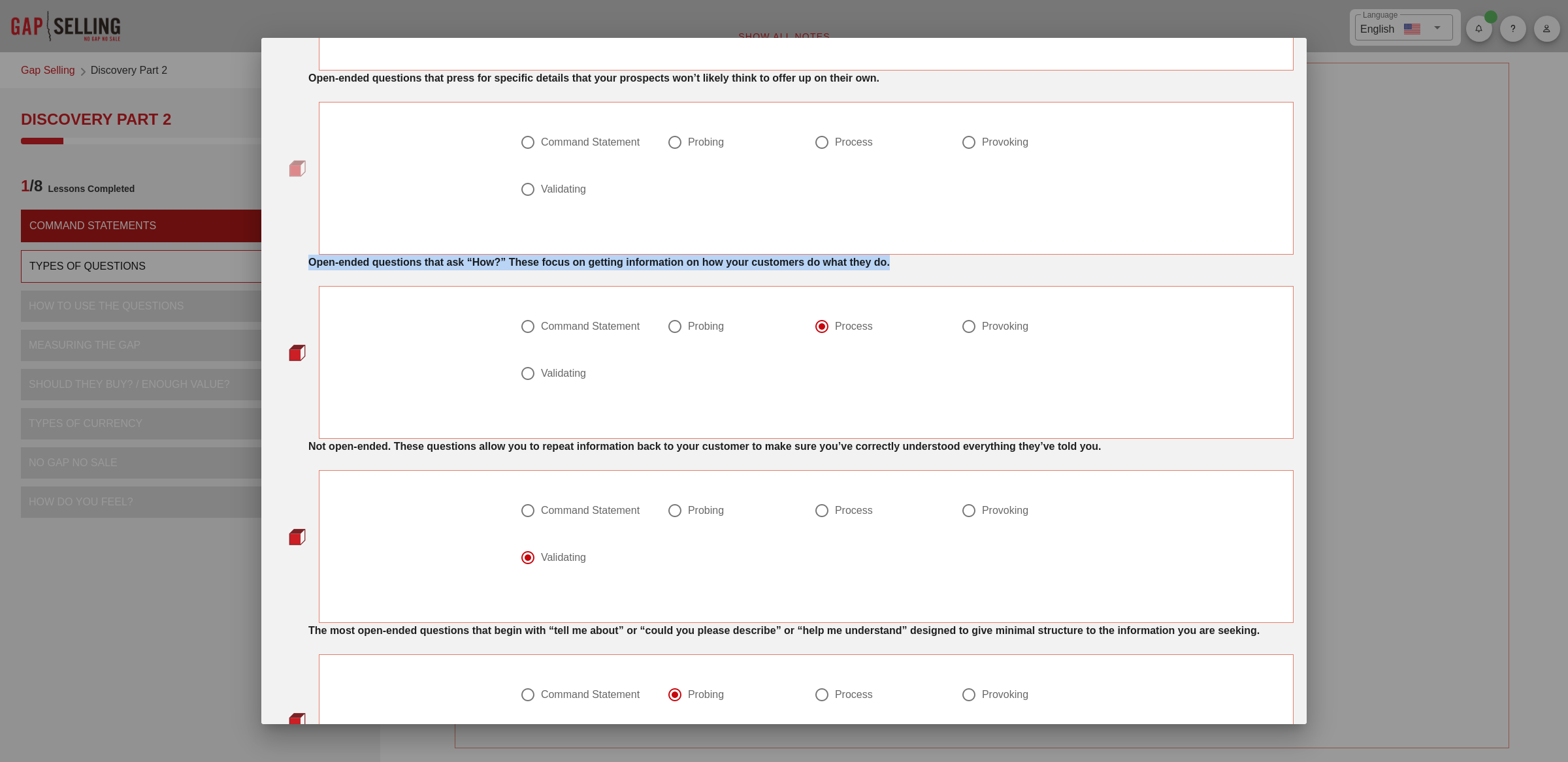
click at [690, 266] on strong "Open-ended questions that ask “How?” These focus on getting information on how …" at bounding box center [599, 262] width 582 height 12
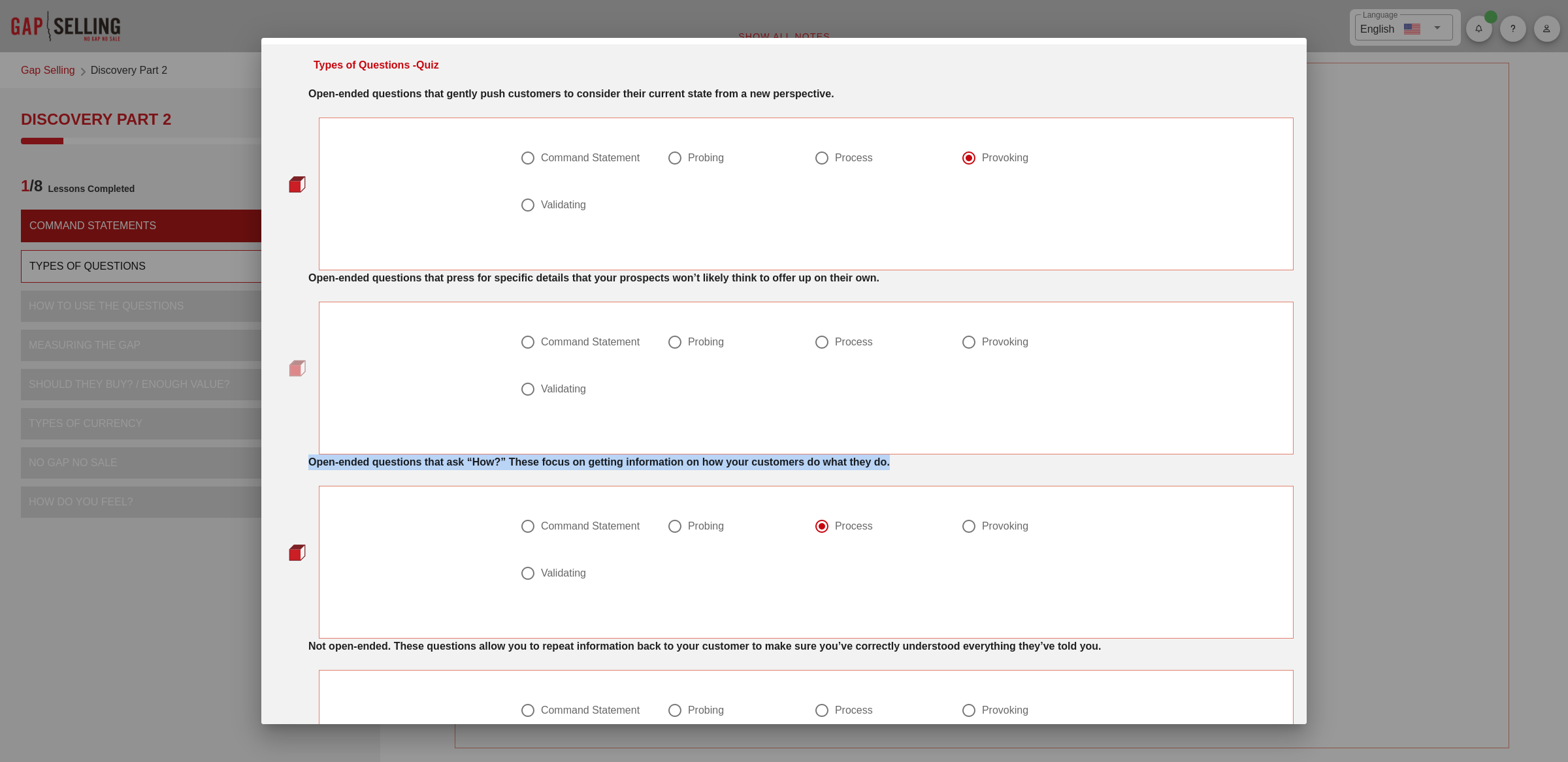
scroll to position [4, 0]
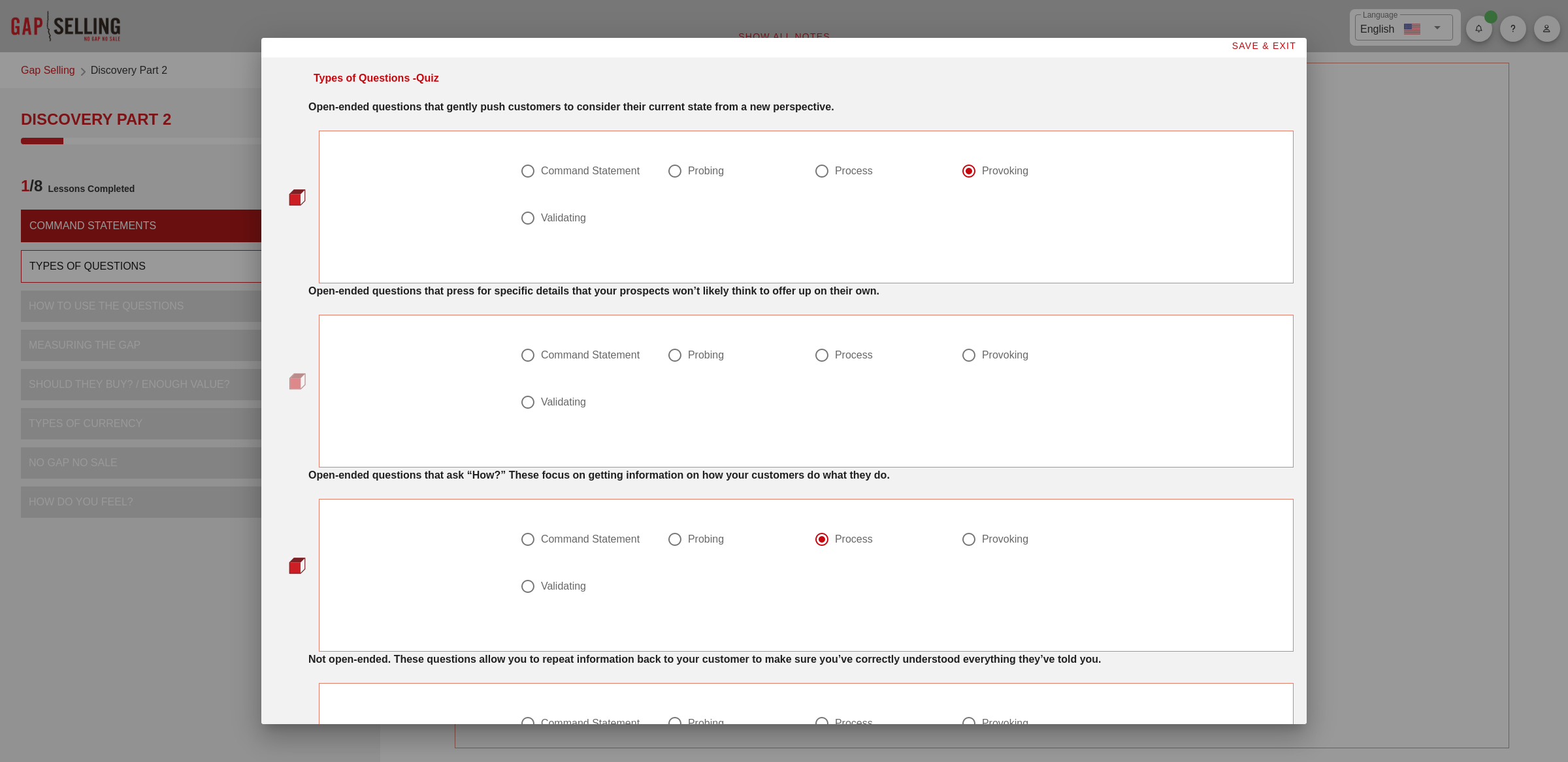
click at [627, 288] on strong "Open-ended questions that press for specific details that your prospects won’t …" at bounding box center [593, 290] width 571 height 12
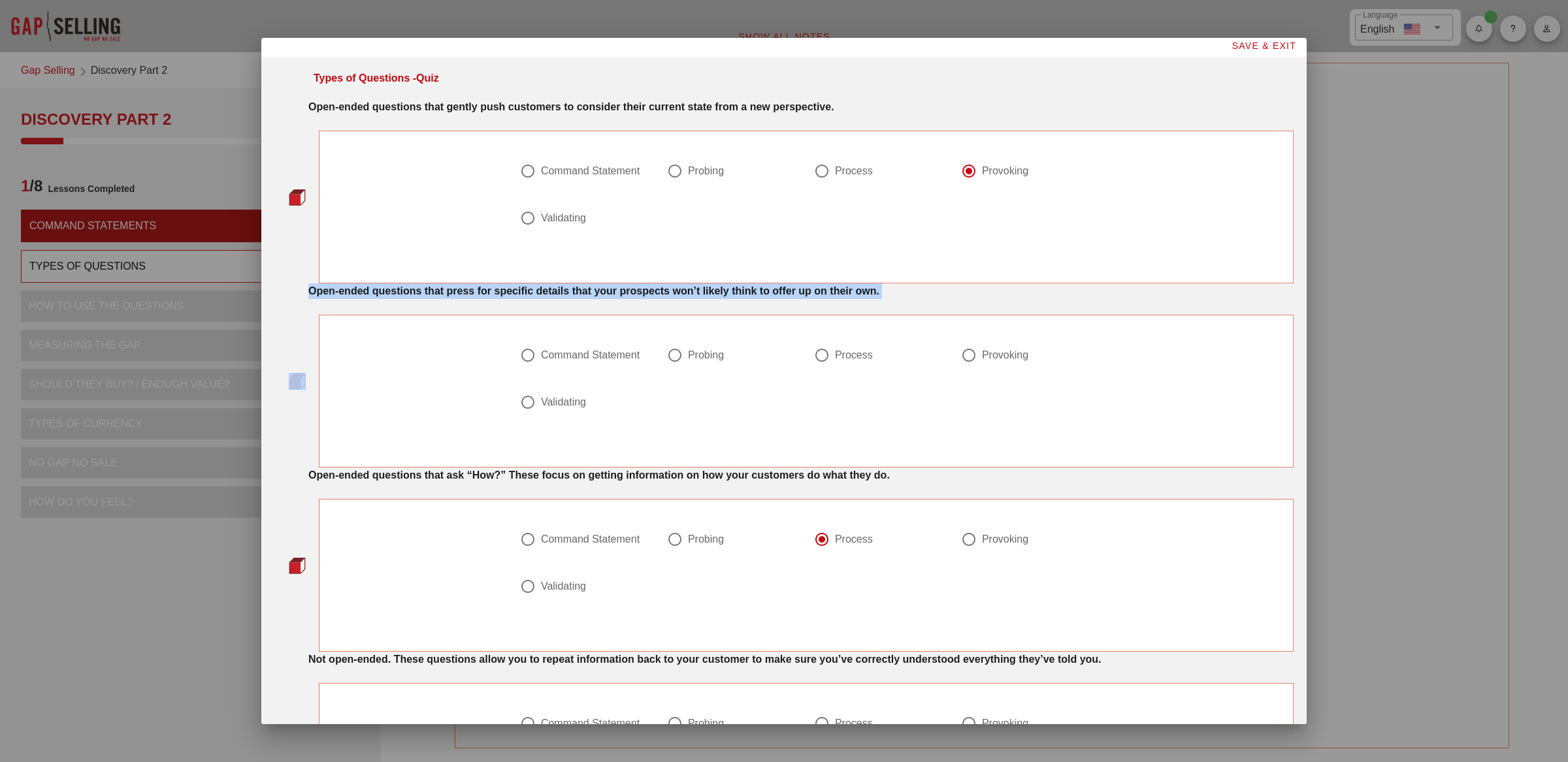
click at [627, 288] on strong "Open-ended questions that press for specific details that your prospects won’t …" at bounding box center [593, 290] width 571 height 12
click at [671, 358] on div at bounding box center [675, 355] width 22 height 22
radio input "true"
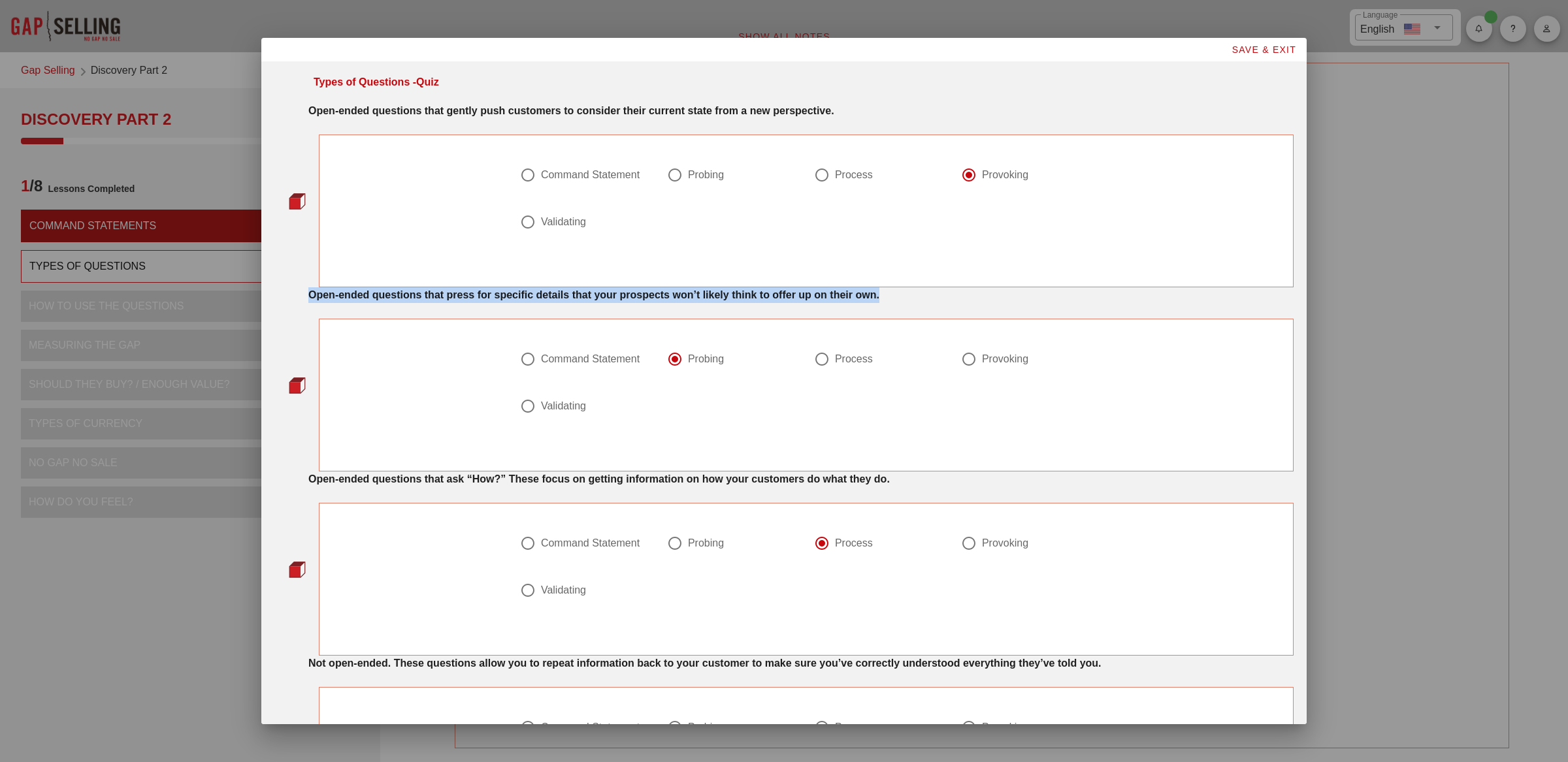
scroll to position [381, 0]
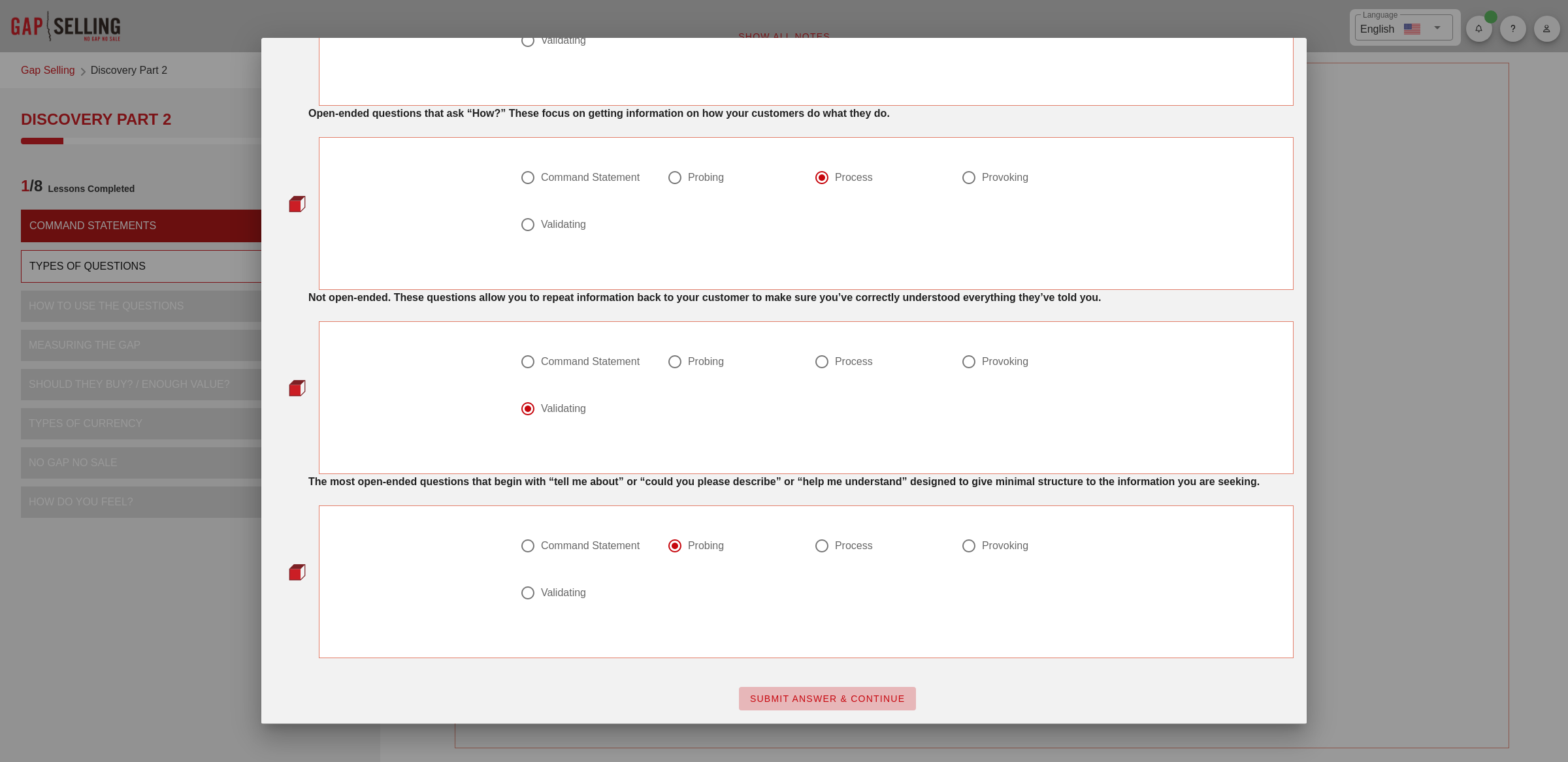
click at [818, 694] on span "SUBMIT ANSWER & CONTINUE" at bounding box center [827, 699] width 156 height 11
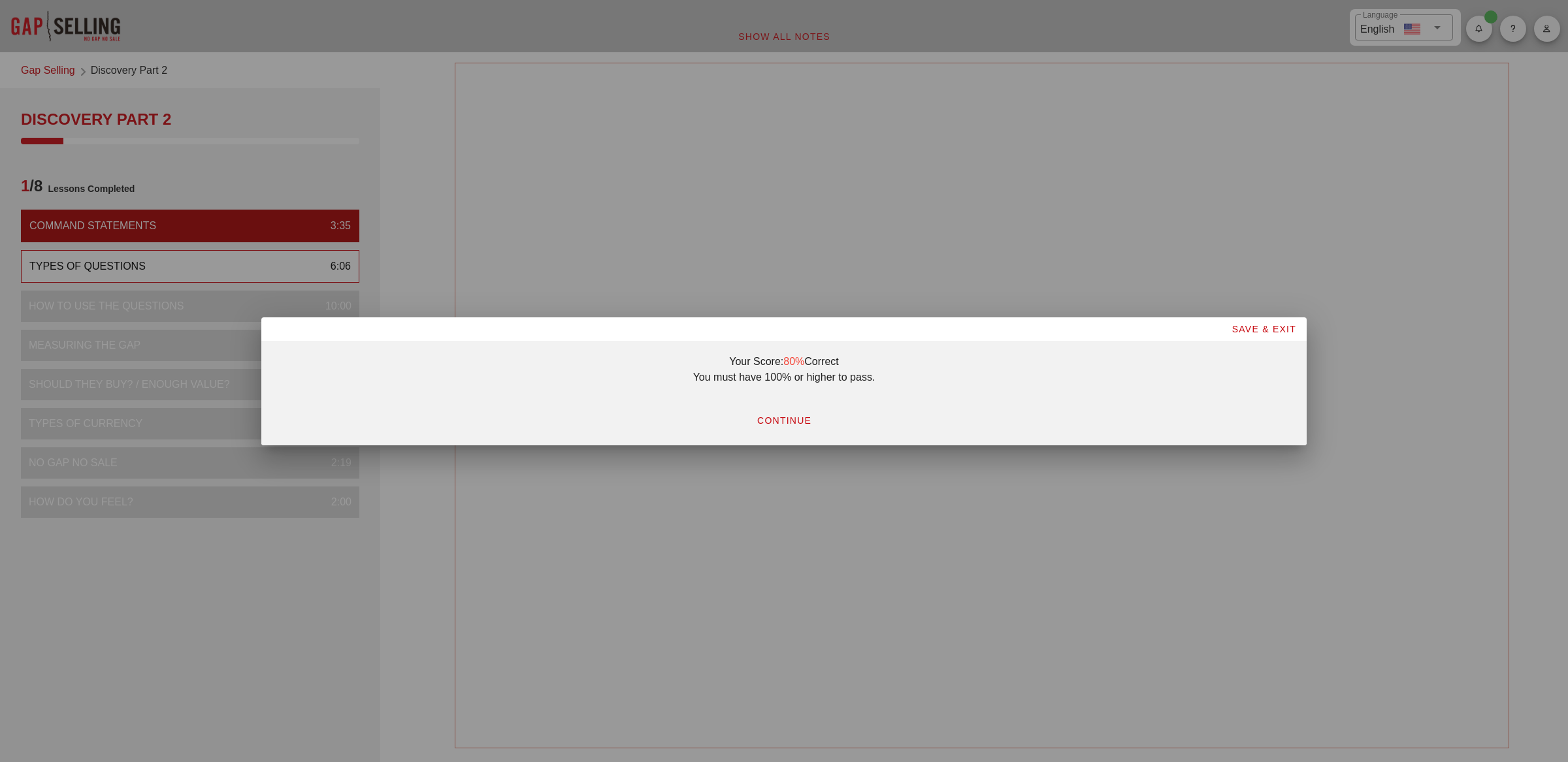
scroll to position [0, 0]
click at [787, 420] on span "CONTINUE" at bounding box center [784, 420] width 55 height 11
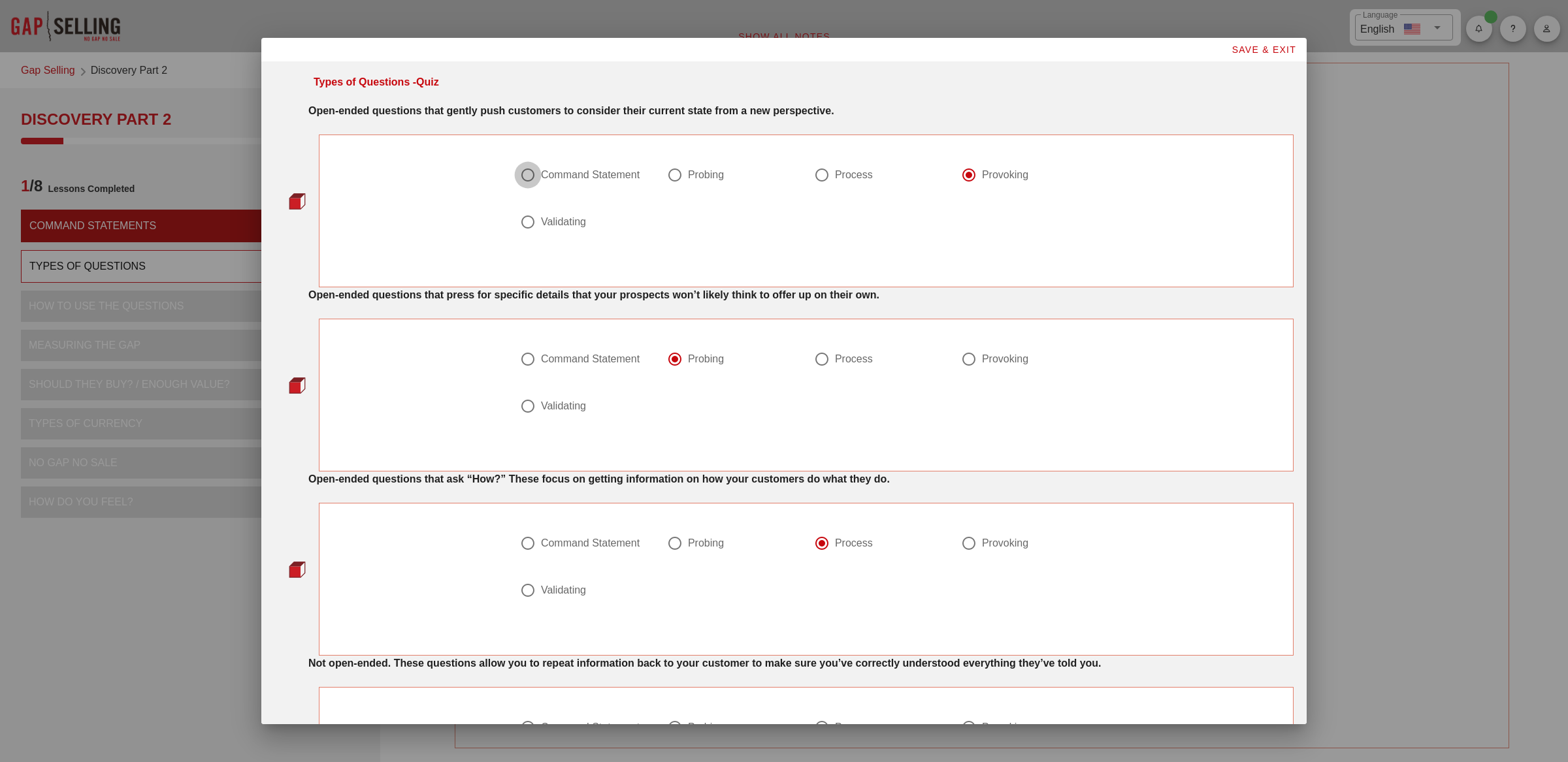
click at [523, 176] on div at bounding box center [528, 174] width 22 height 22
radio input "true"
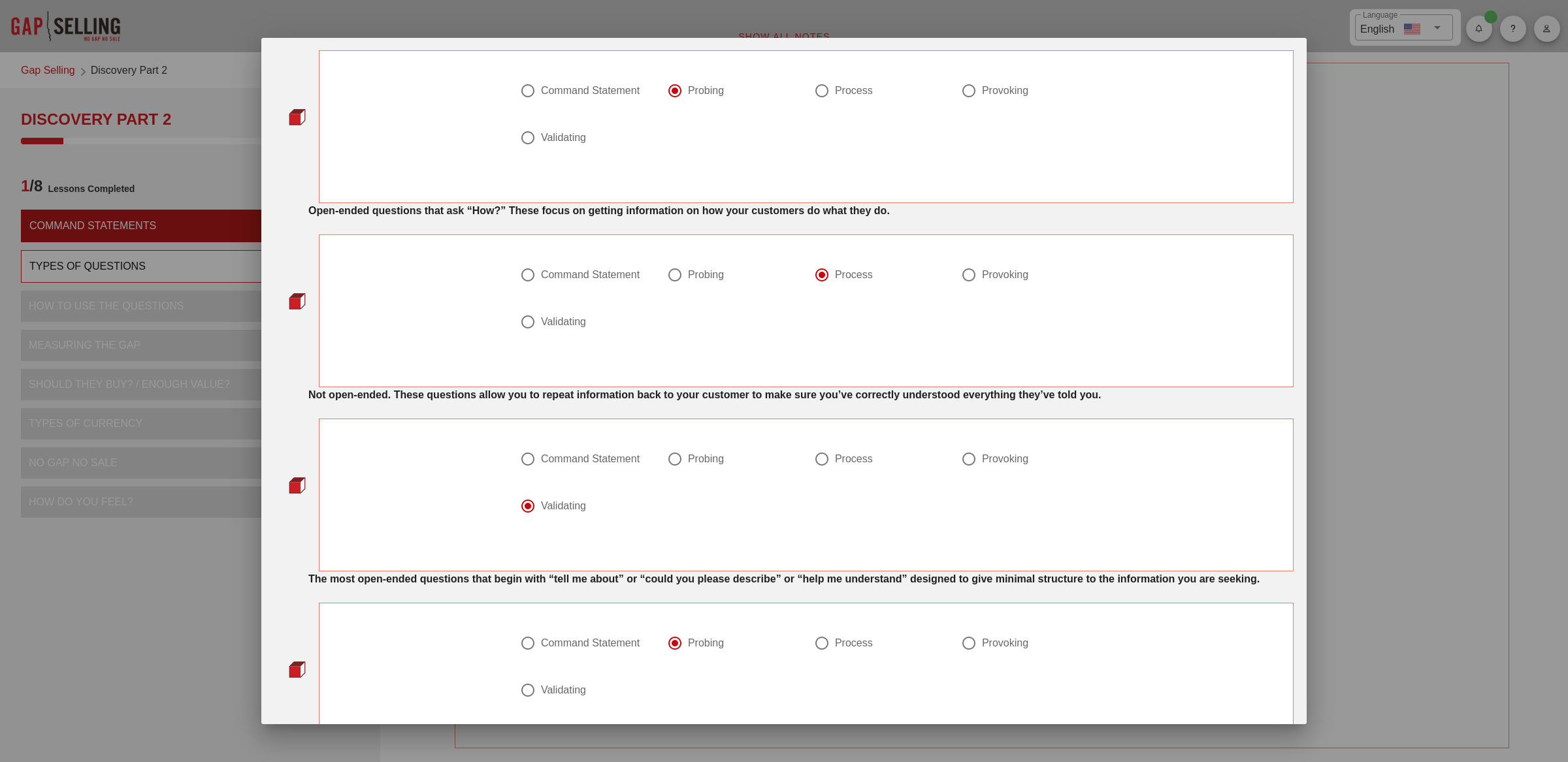
scroll to position [381, 0]
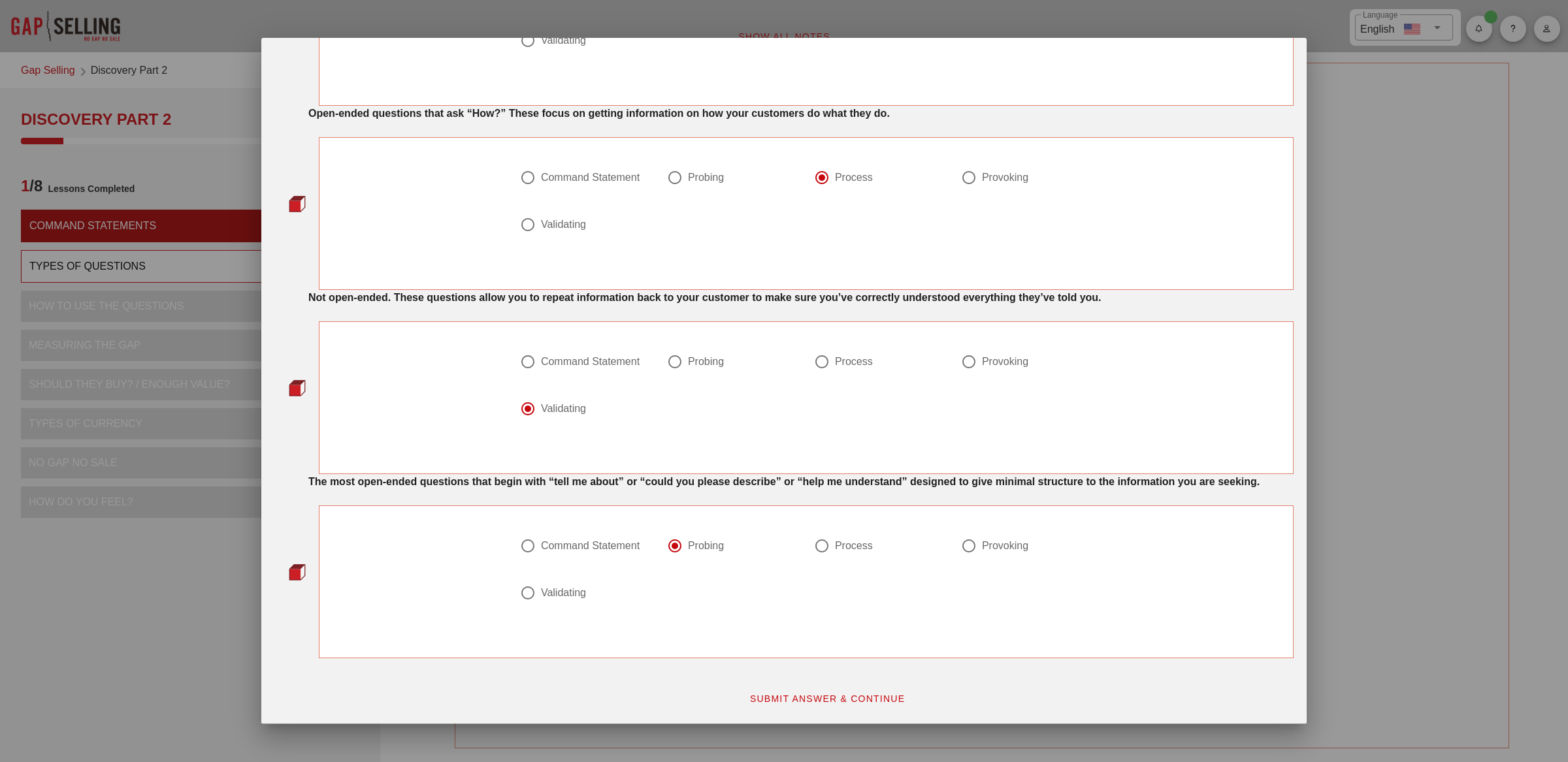
click at [385, 481] on strong "The most open-ended questions that begin with “tell me about” or “could you ple…" at bounding box center [784, 481] width 951 height 12
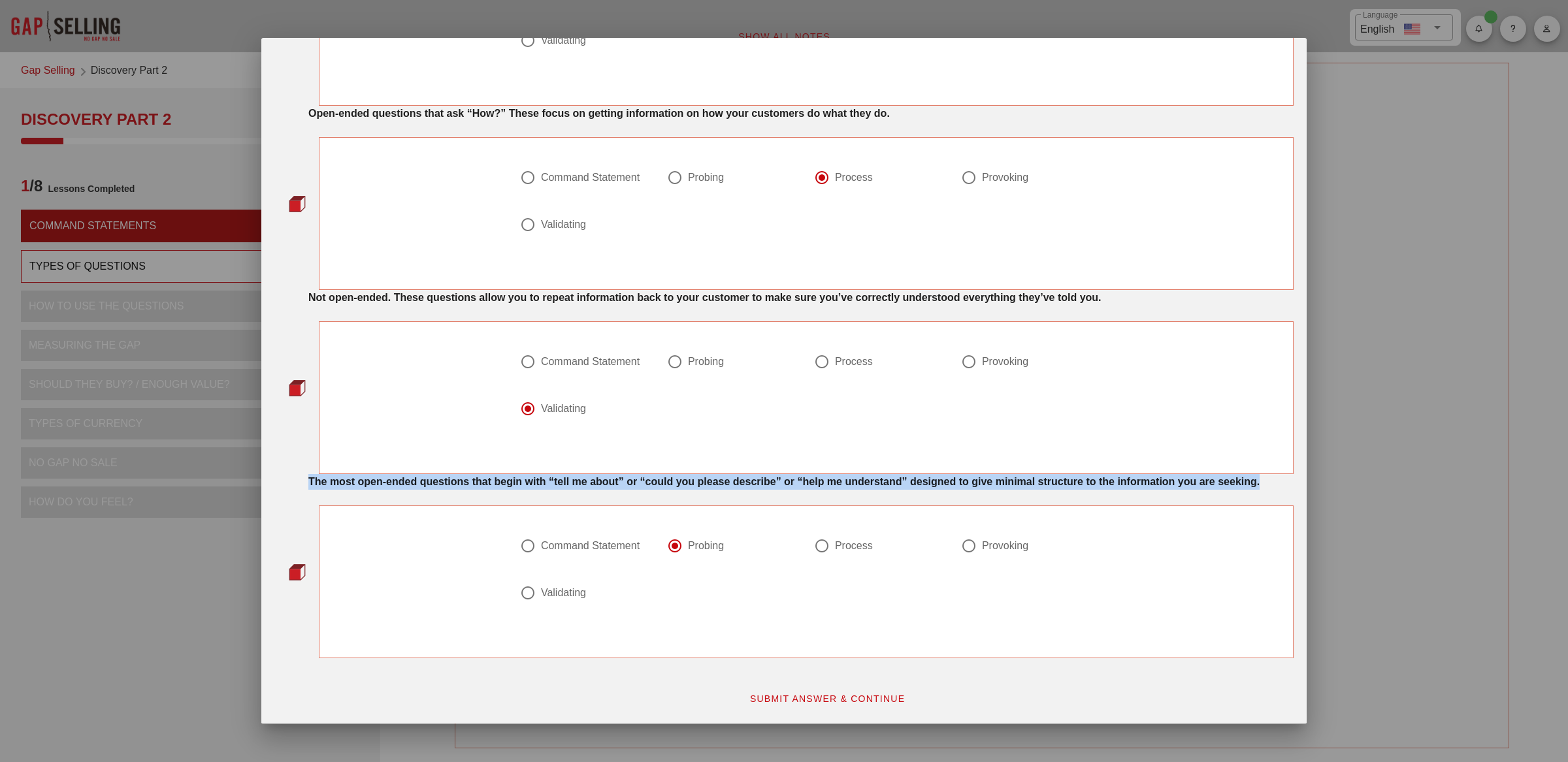
click at [385, 481] on strong "The most open-ended questions that begin with “tell me about” or “could you ple…" at bounding box center [784, 481] width 951 height 12
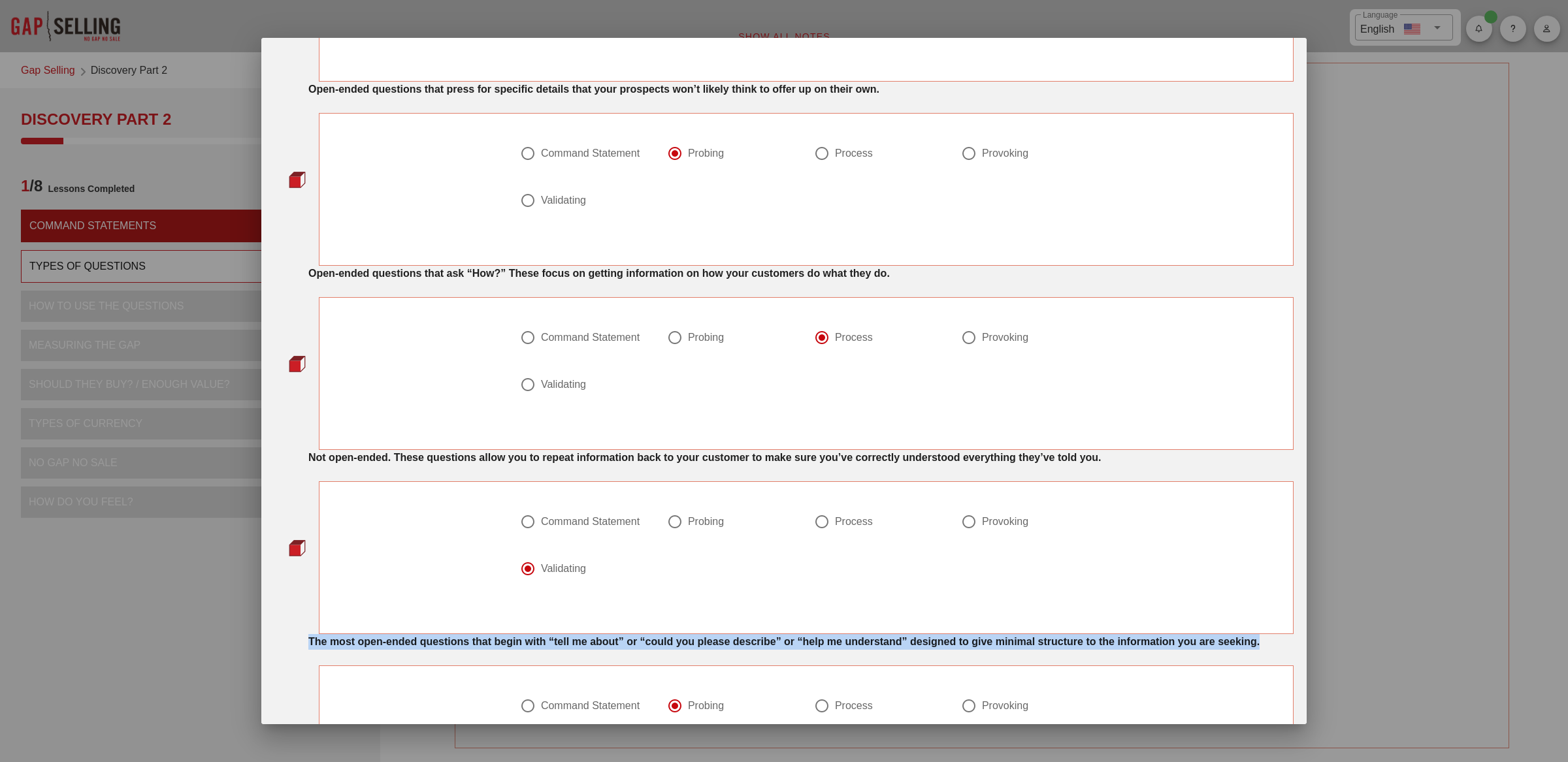
scroll to position [190, 0]
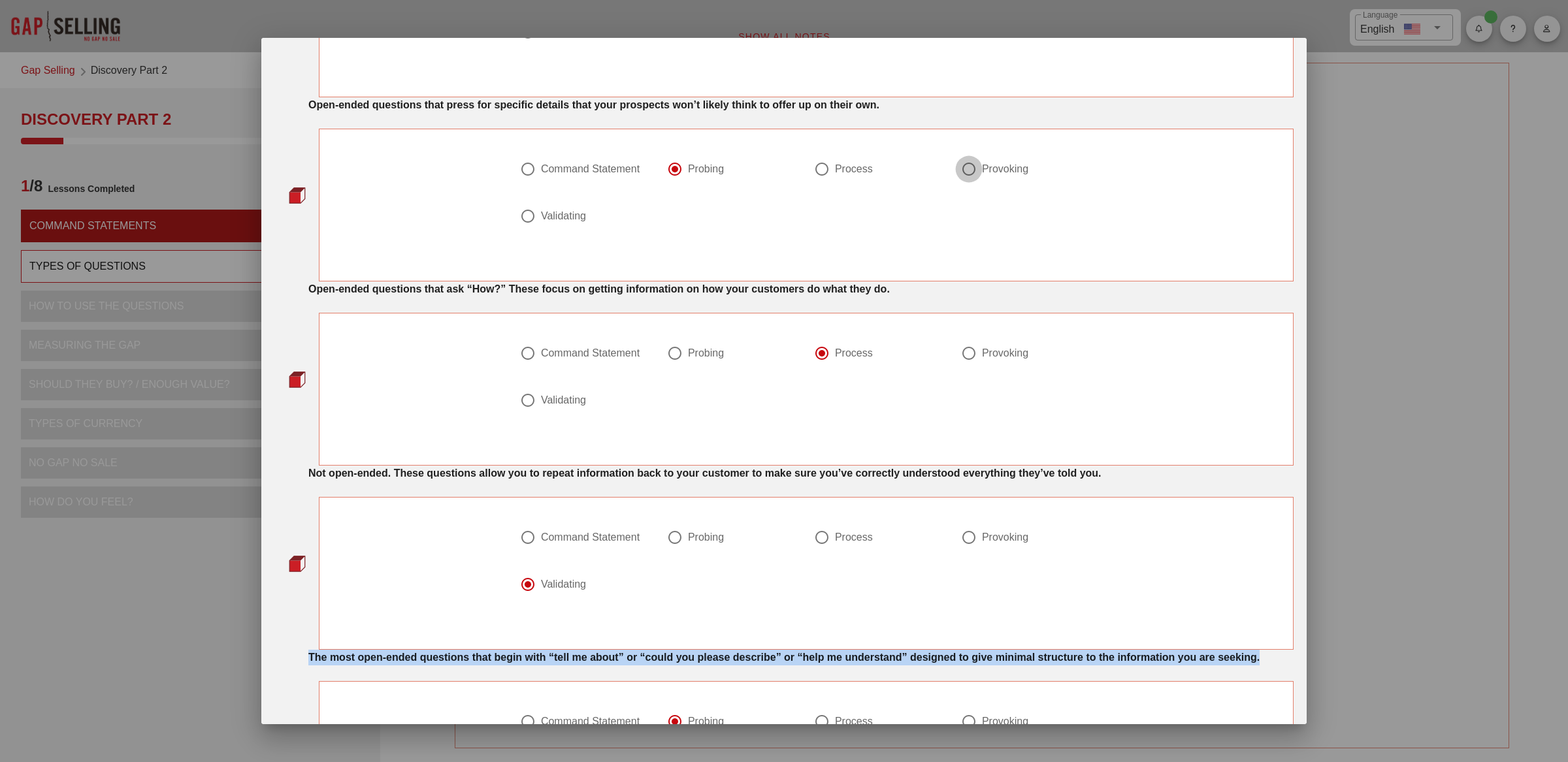
click at [971, 165] on div at bounding box center [969, 169] width 22 height 22
radio input "false"
radio input "true"
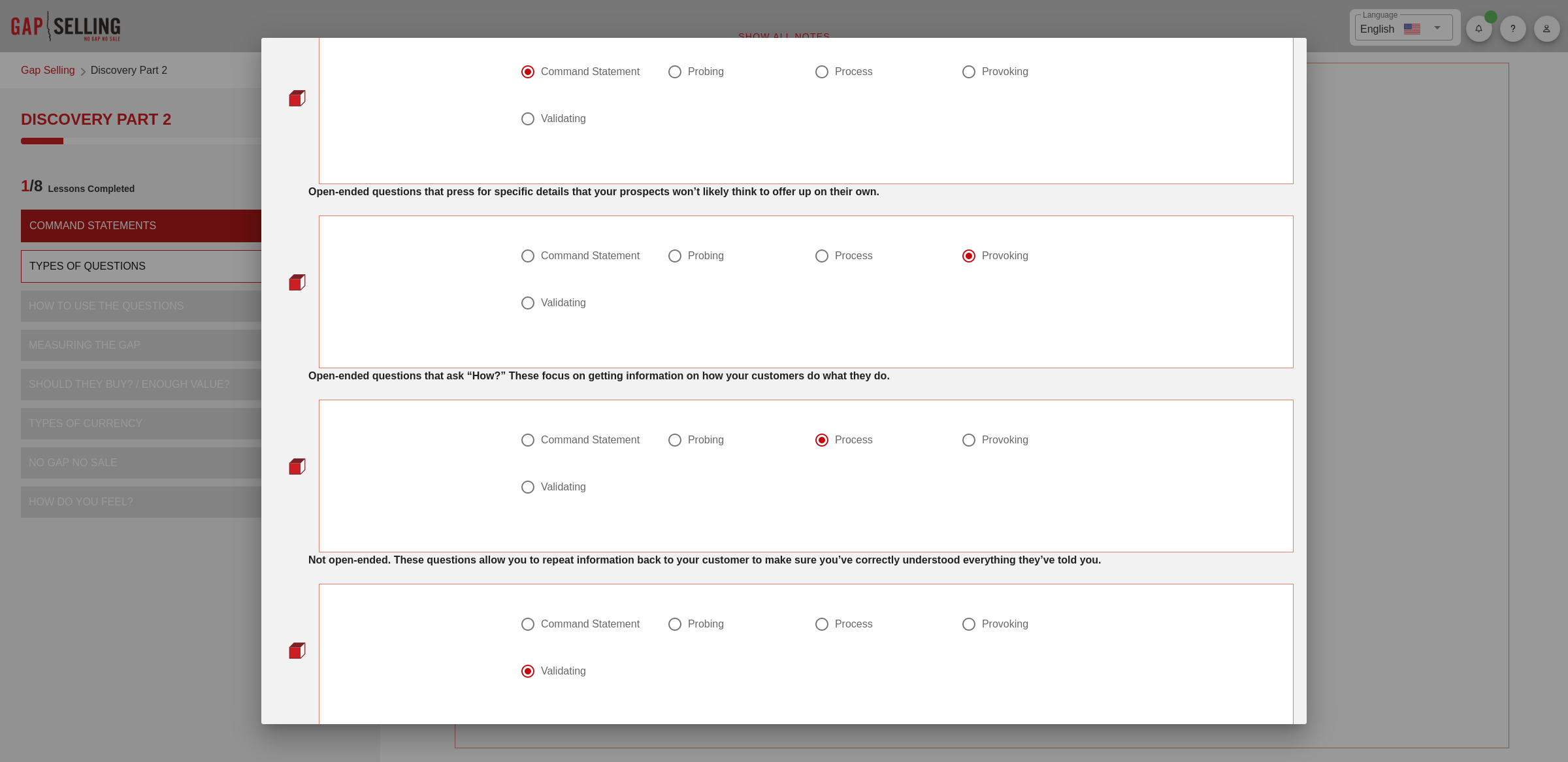
scroll to position [103, 0]
click at [829, 255] on div at bounding box center [822, 256] width 22 height 22
radio input "true"
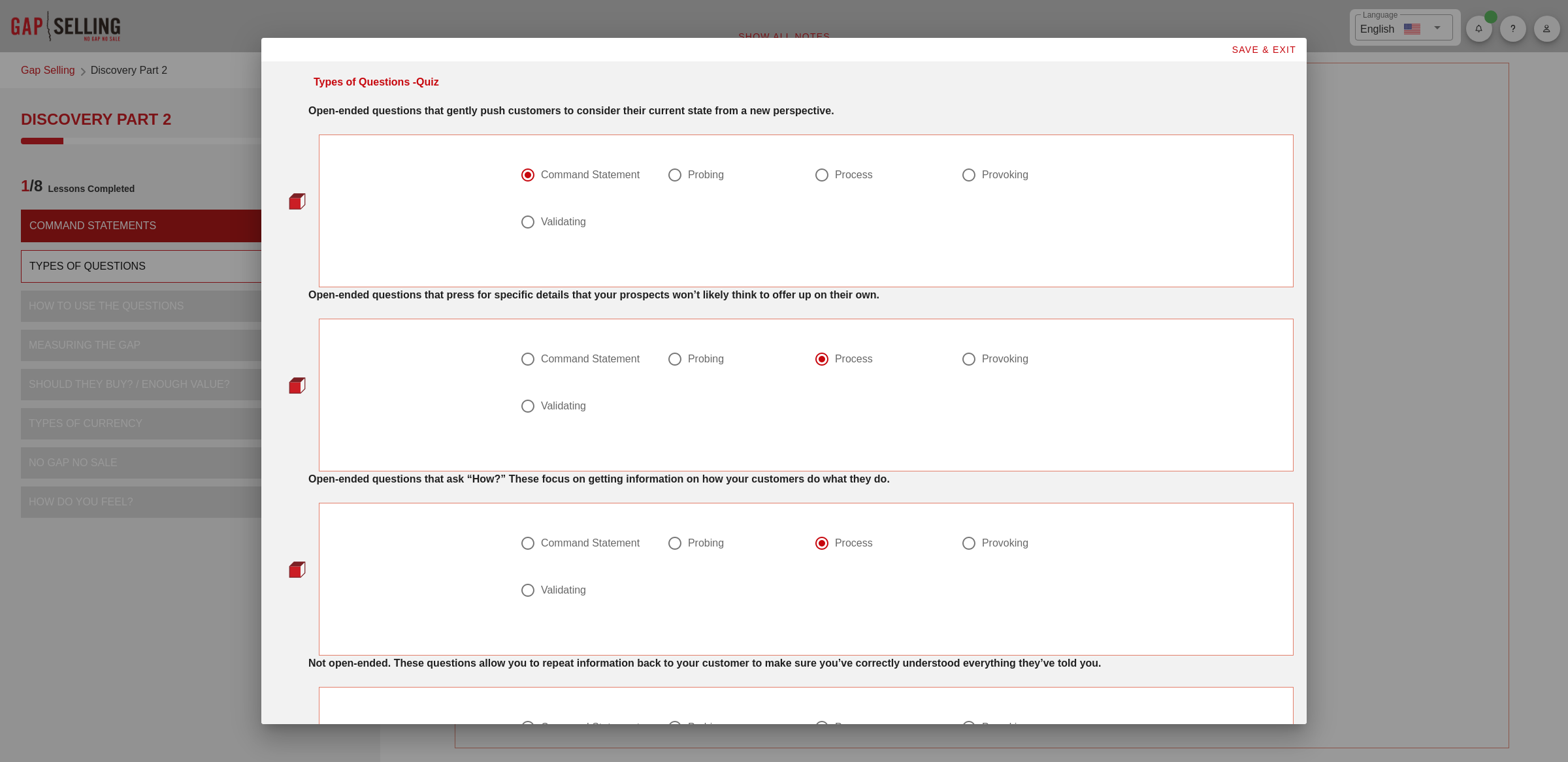
click at [966, 181] on div at bounding box center [969, 174] width 22 height 22
radio input "false"
radio input "true"
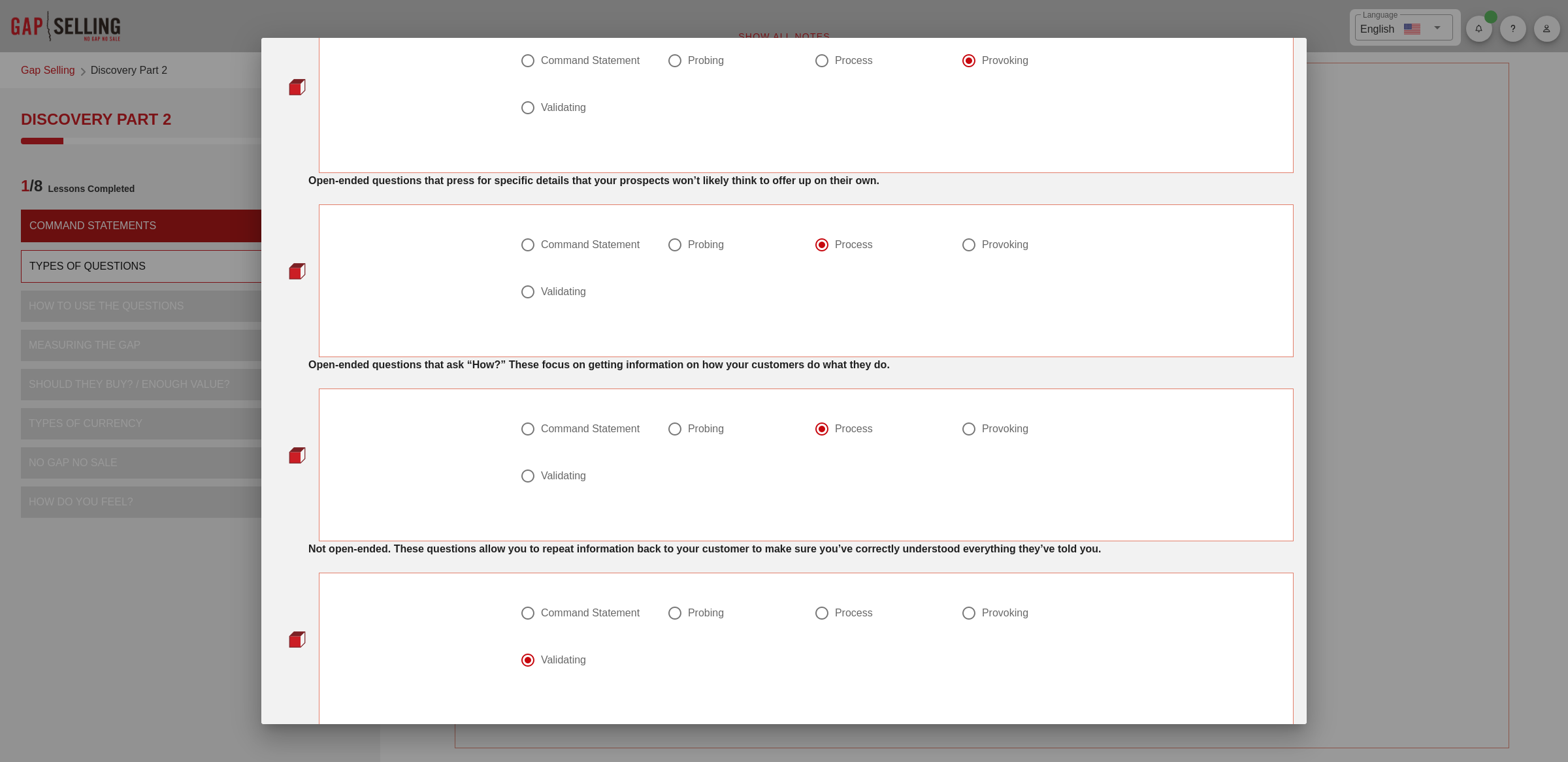
scroll to position [80, 0]
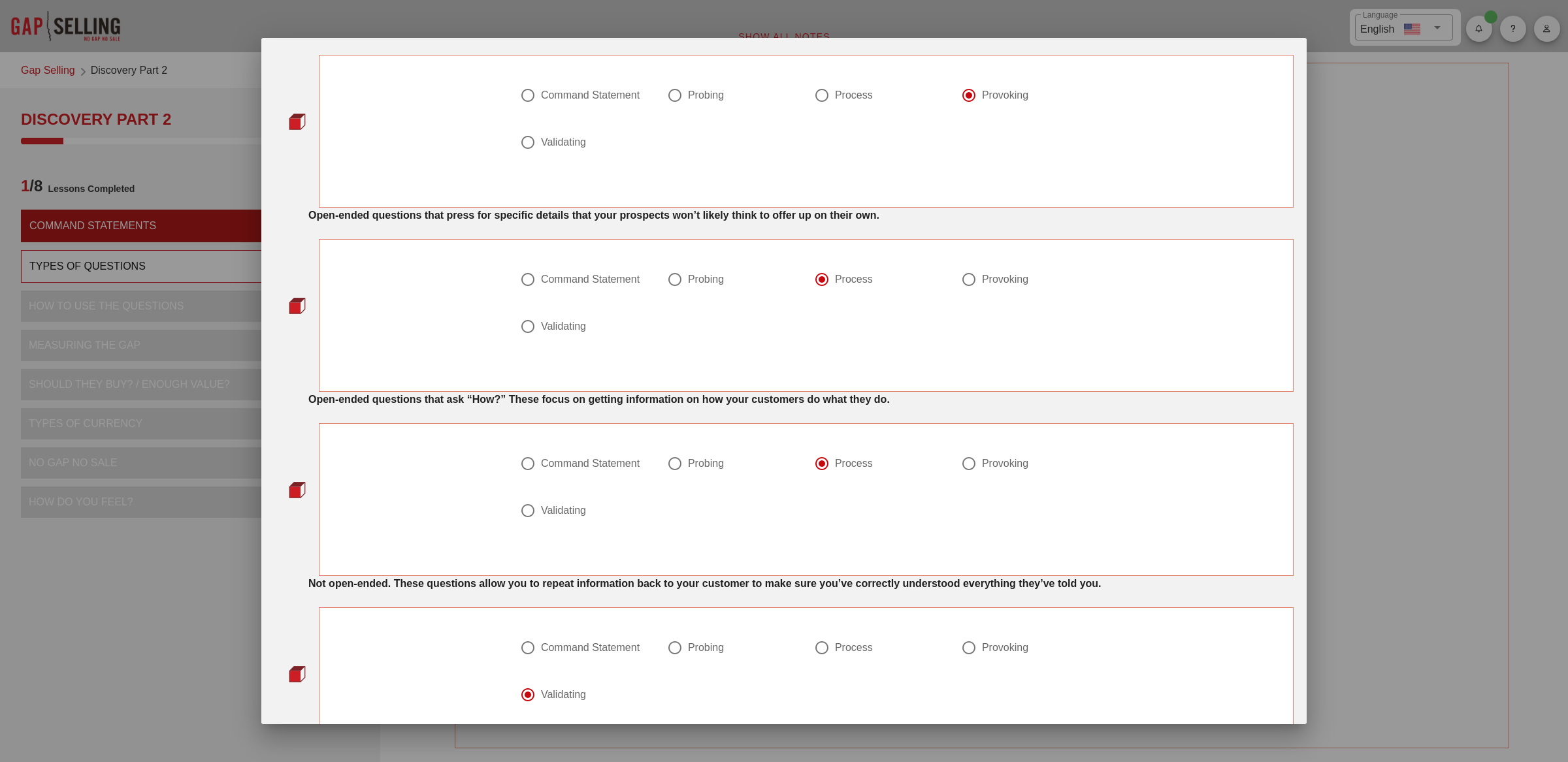
click at [668, 281] on div at bounding box center [675, 279] width 22 height 22
radio input "true"
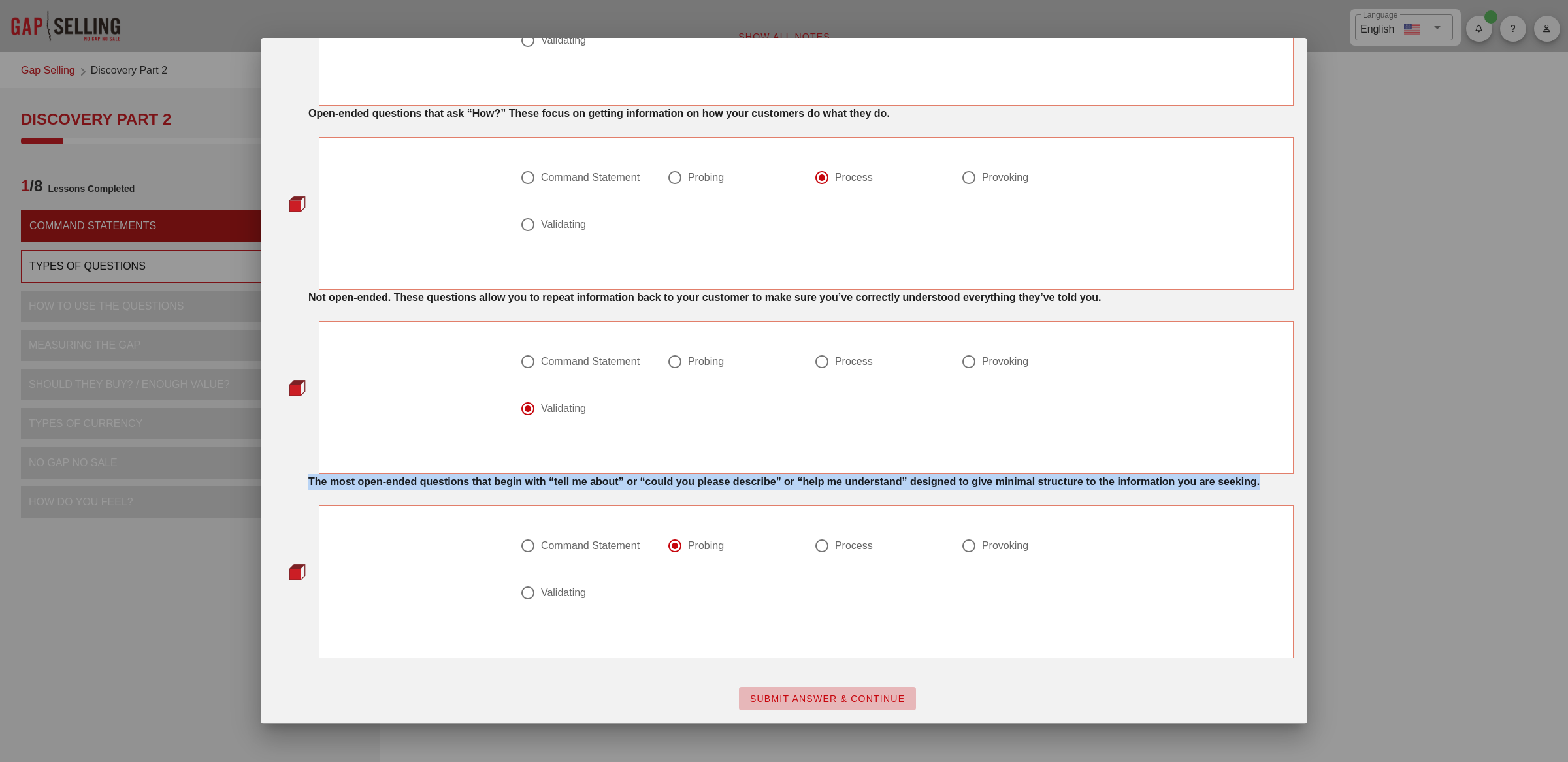
click at [797, 697] on span "SUBMIT ANSWER & CONTINUE" at bounding box center [827, 699] width 156 height 11
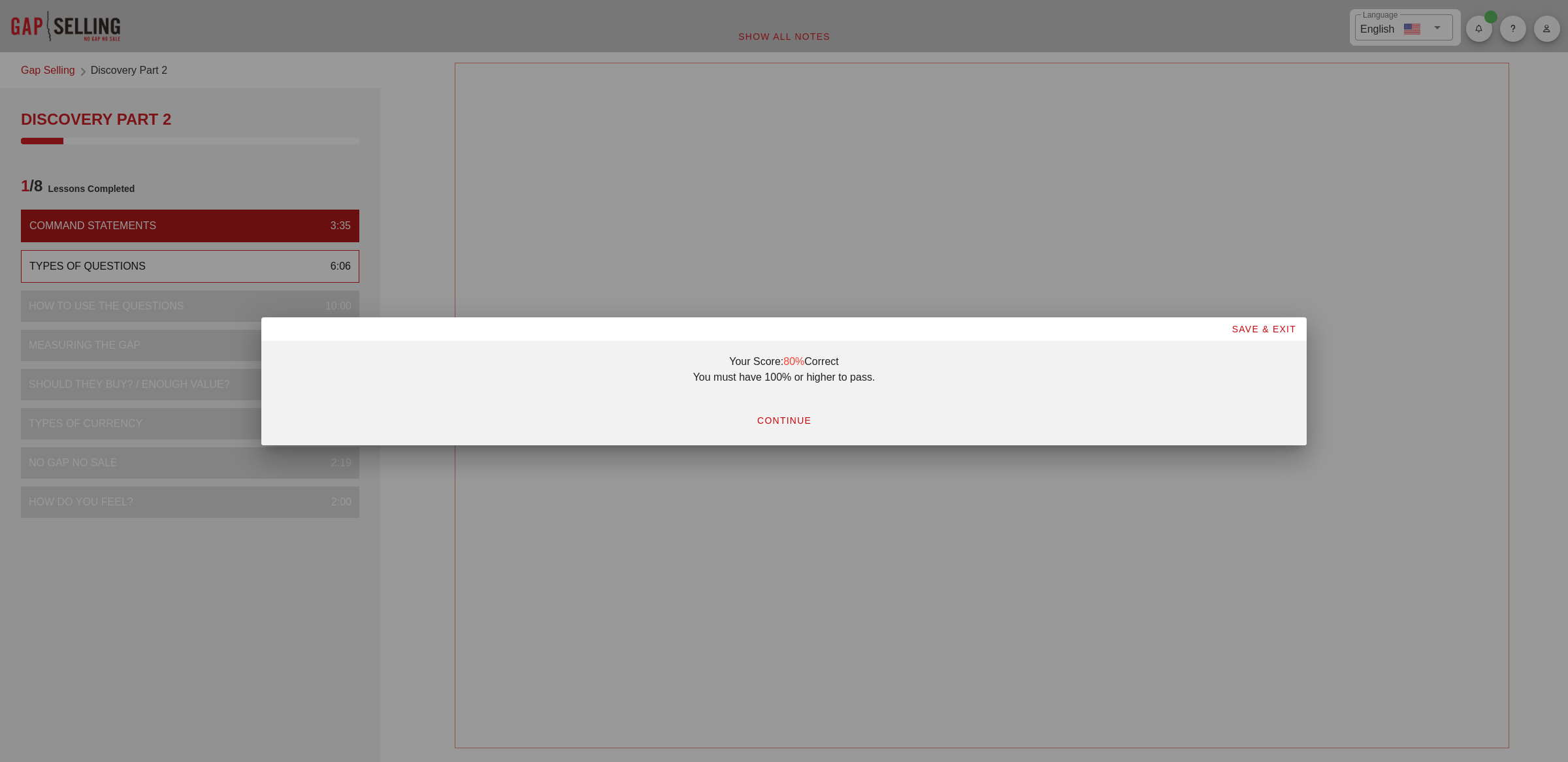
click at [783, 427] on button "CONTINUE" at bounding box center [784, 420] width 76 height 24
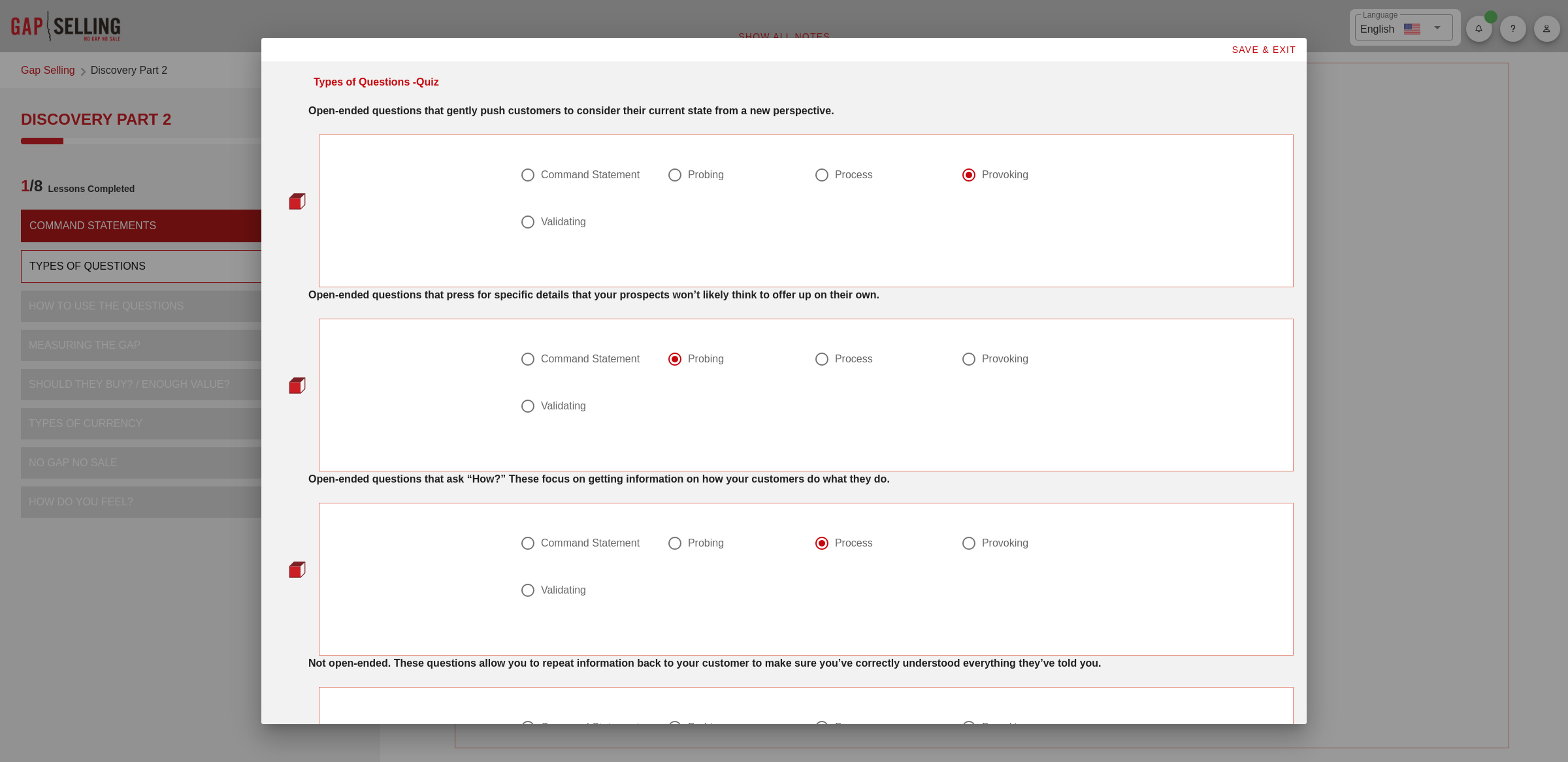
click at [599, 175] on div "Command Statement" at bounding box center [590, 174] width 98 height 13
radio input "true"
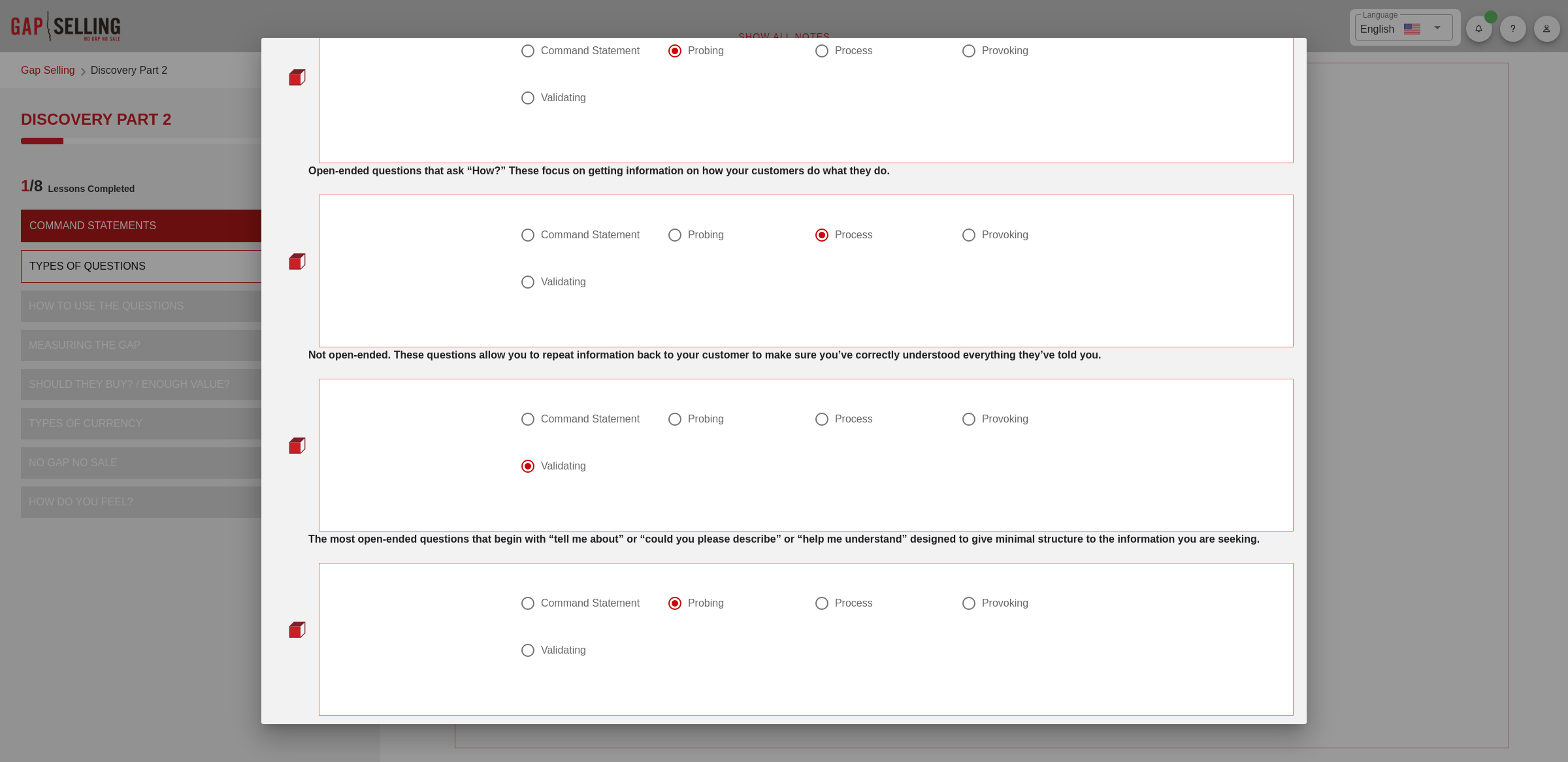
scroll to position [381, 0]
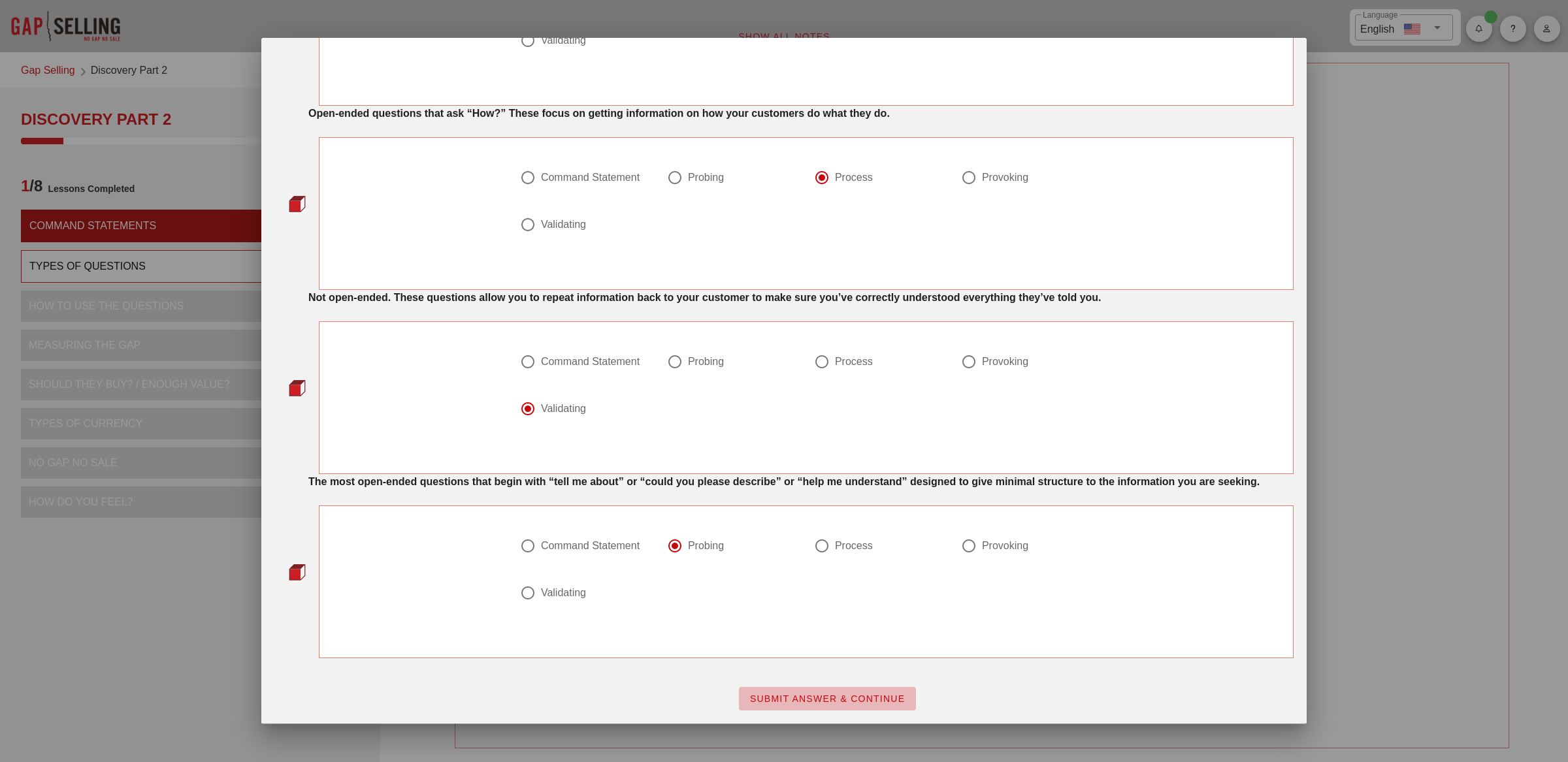
click at [806, 695] on span "SUBMIT ANSWER & CONTINUE" at bounding box center [827, 699] width 156 height 11
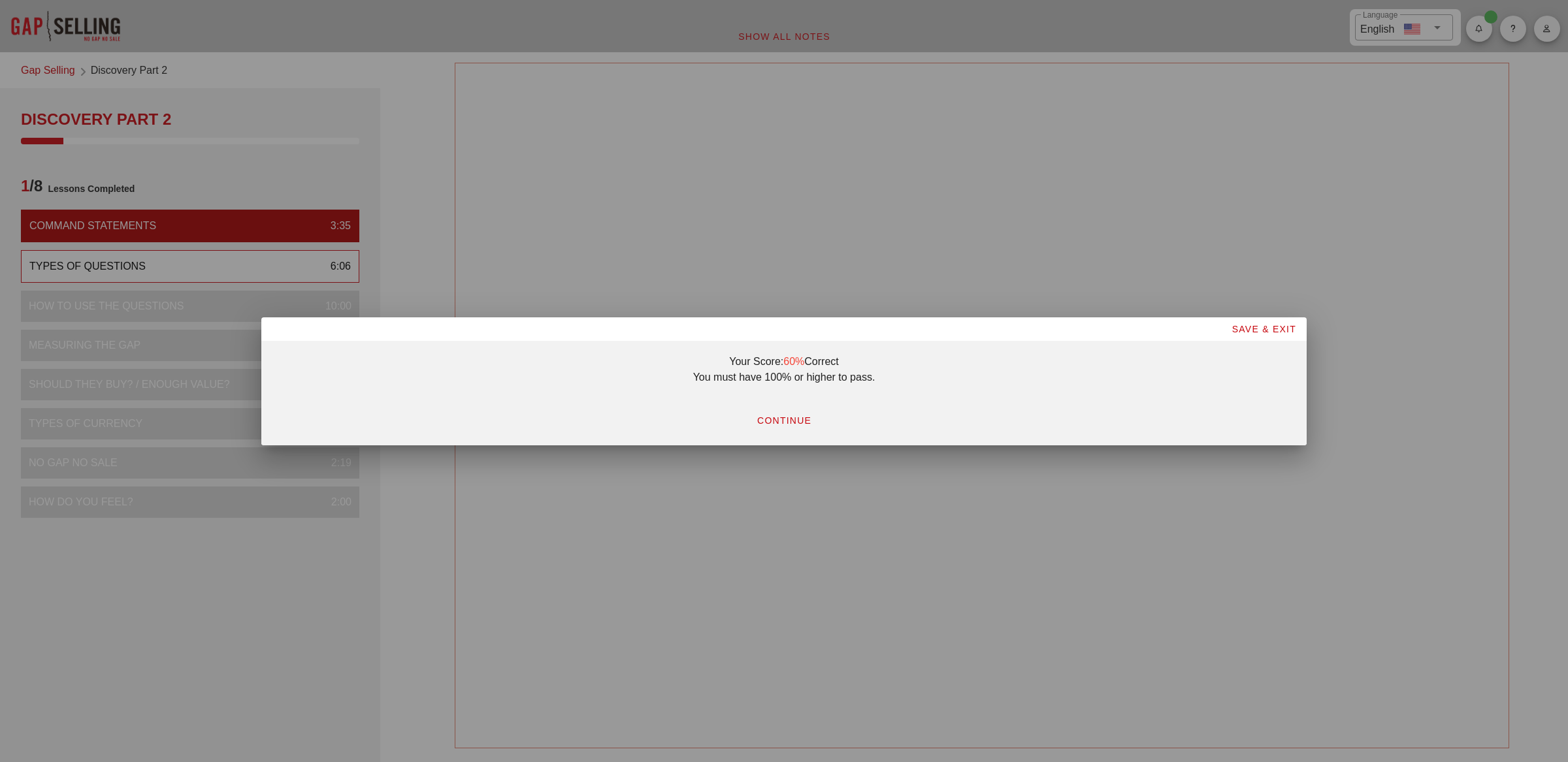
click at [784, 422] on span "CONTINUE" at bounding box center [784, 420] width 55 height 11
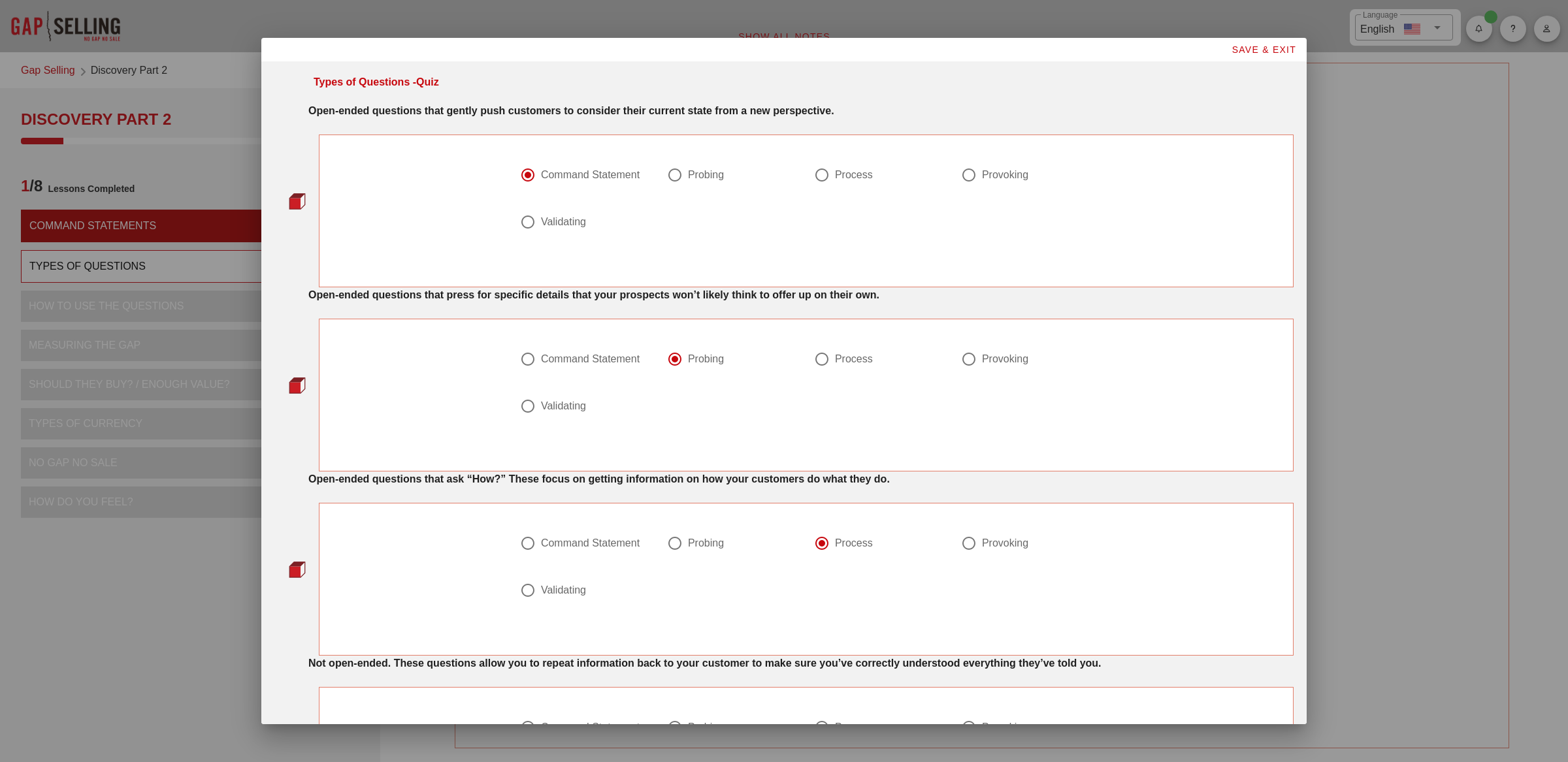
click at [971, 172] on div at bounding box center [969, 174] width 22 height 22
radio input "false"
radio input "true"
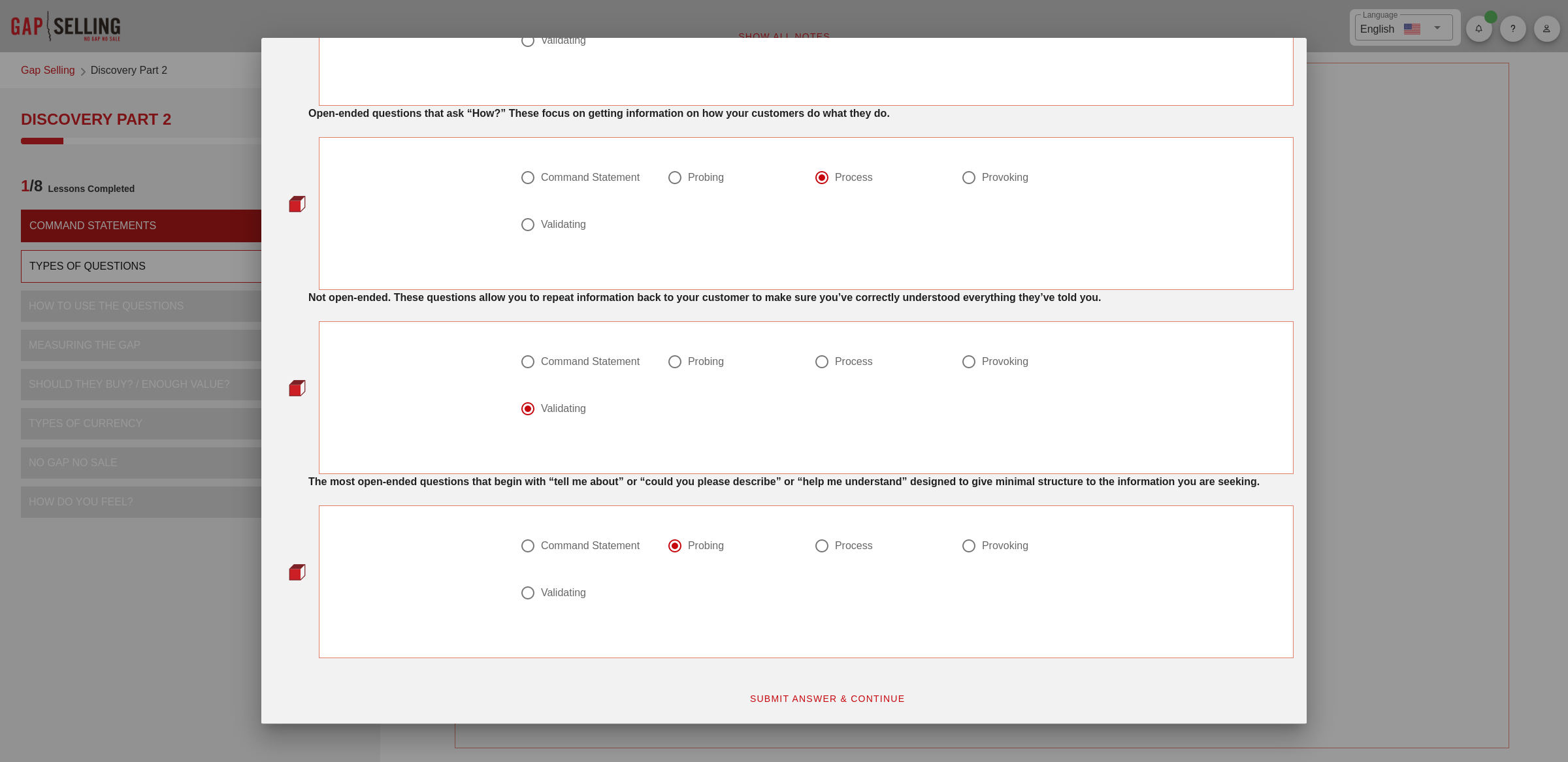
scroll to position [381, 0]
click at [534, 604] on div at bounding box center [585, 609] width 131 height 16
click at [959, 550] on div at bounding box center [969, 545] width 22 height 22
radio input "false"
radio input "true"
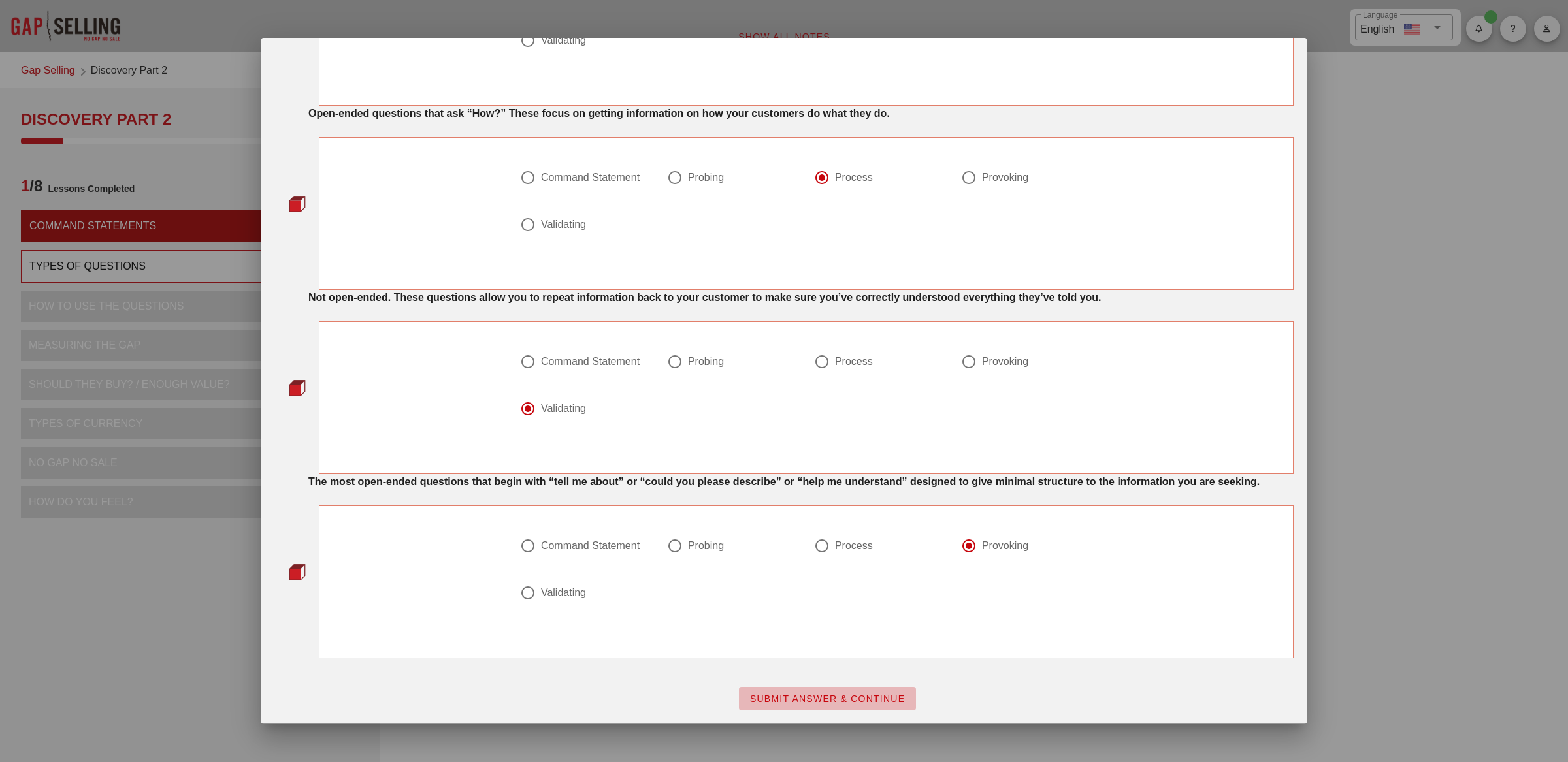
click at [796, 701] on span "SUBMIT ANSWER & CONTINUE" at bounding box center [827, 699] width 156 height 11
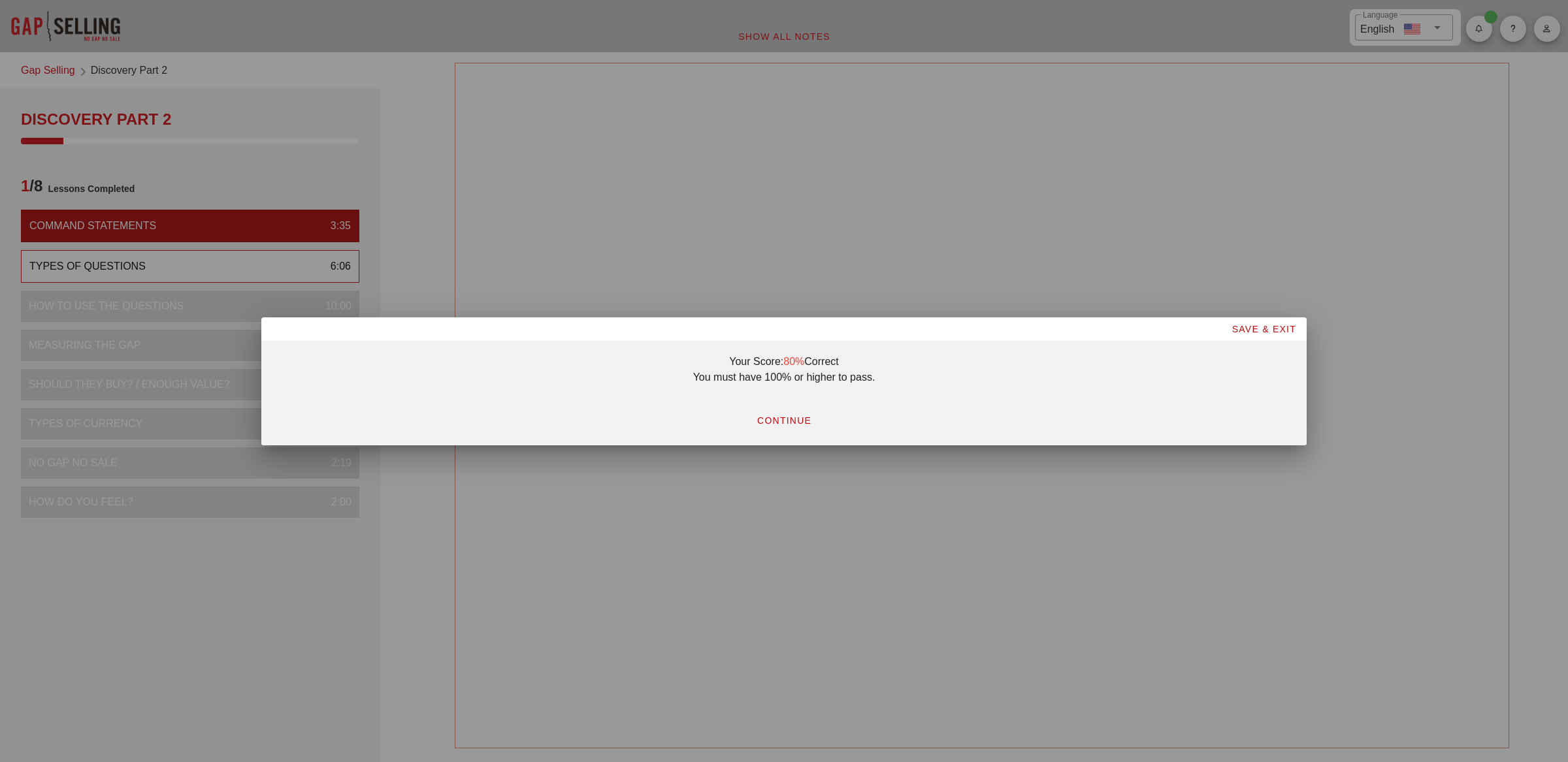
scroll to position [0, 0]
click at [783, 420] on span "CONTINUE" at bounding box center [784, 420] width 55 height 11
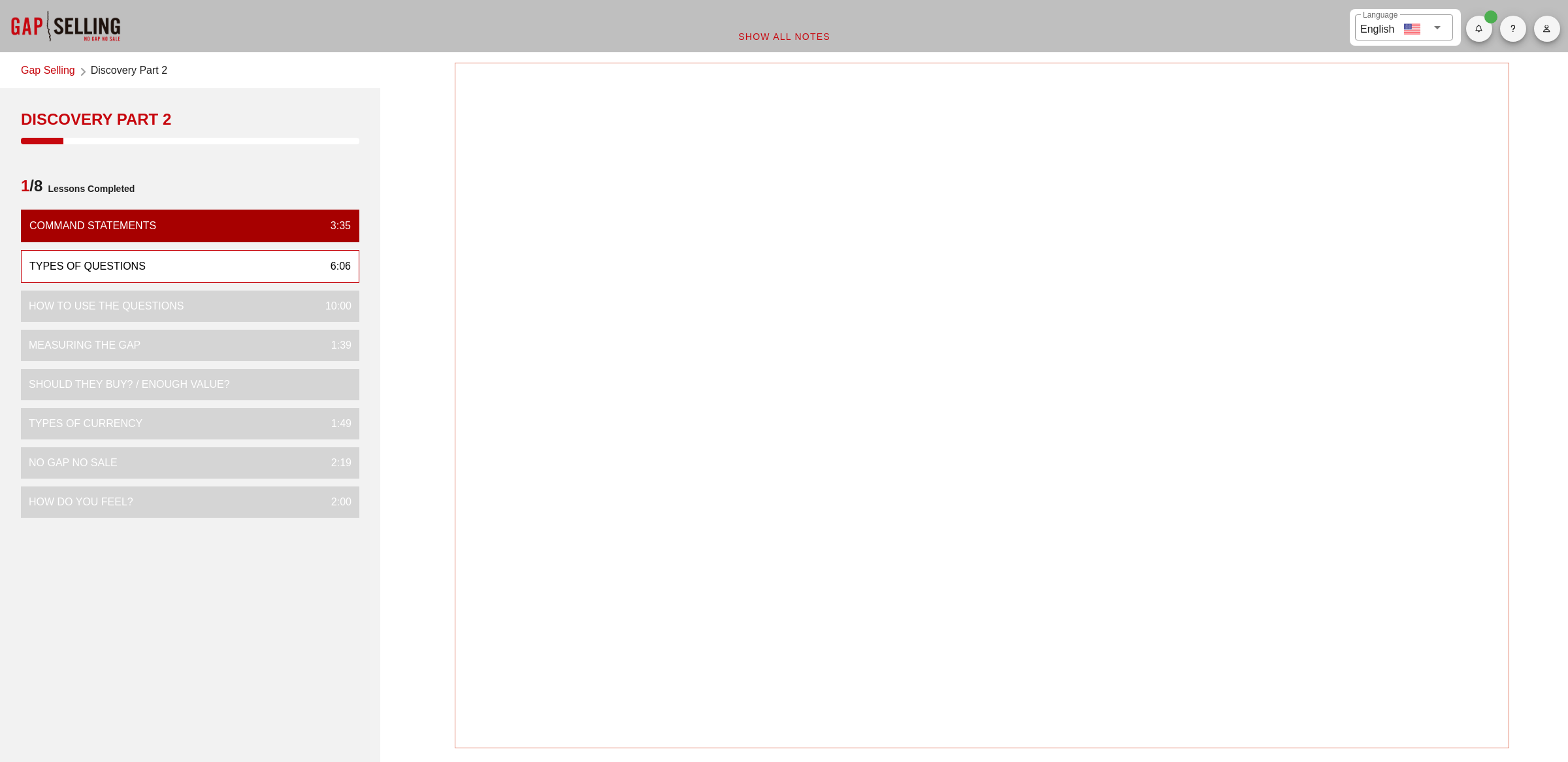
click at [743, 206] on div at bounding box center [983, 405] width 1055 height 686
click at [308, 270] on div "Types of Questions 6:06" at bounding box center [190, 266] width 338 height 33
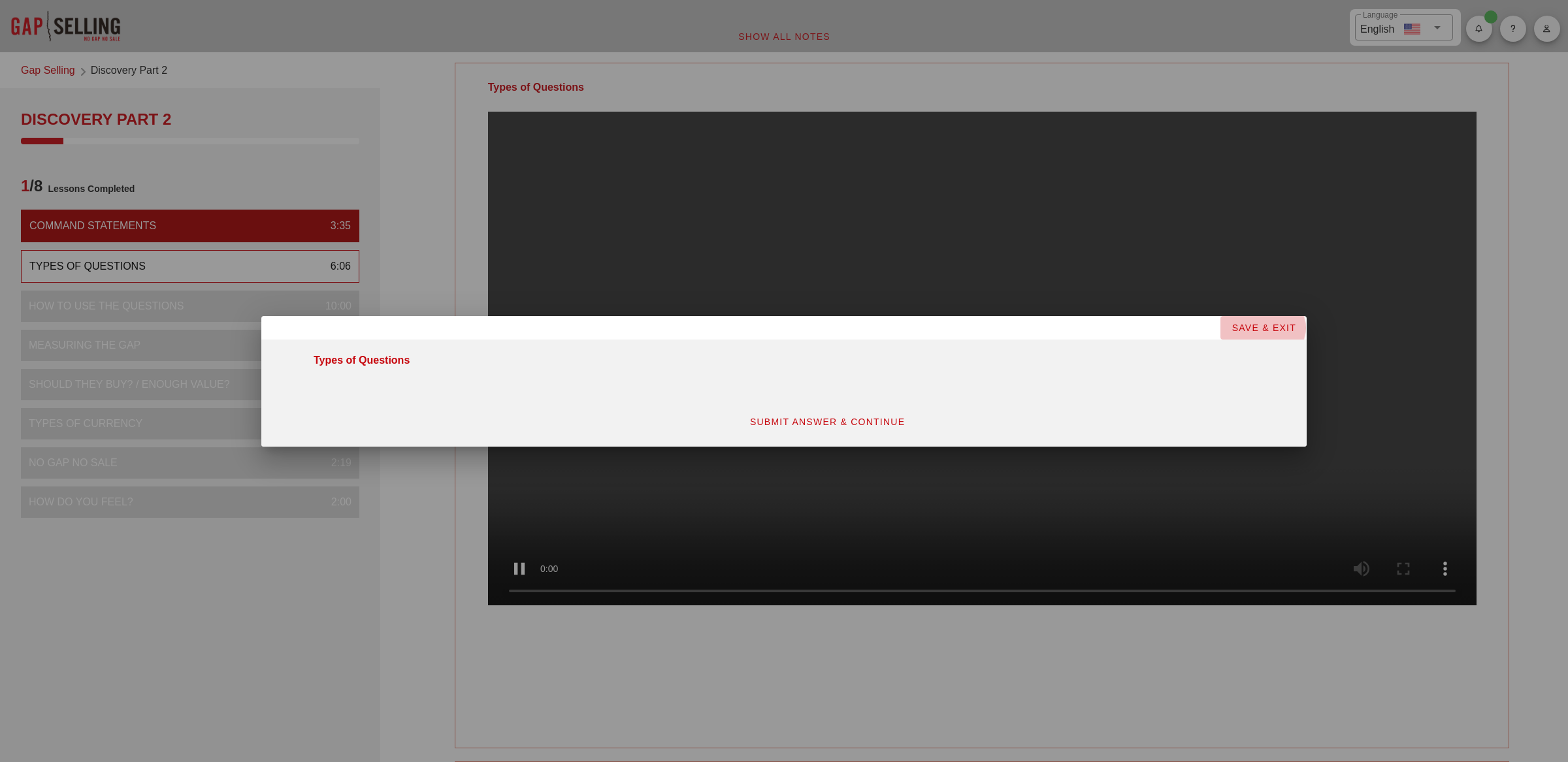
click at [1246, 328] on span "SAVE & EXIT" at bounding box center [1263, 327] width 66 height 11
click at [1256, 326] on span "SAVE & EXIT" at bounding box center [1263, 327] width 66 height 11
click at [1124, 267] on div at bounding box center [784, 381] width 1568 height 762
click at [830, 115] on div at bounding box center [784, 381] width 1568 height 762
click at [1255, 323] on span "SAVE & EXIT" at bounding box center [1263, 327] width 66 height 11
